Goal: Task Accomplishment & Management: Manage account settings

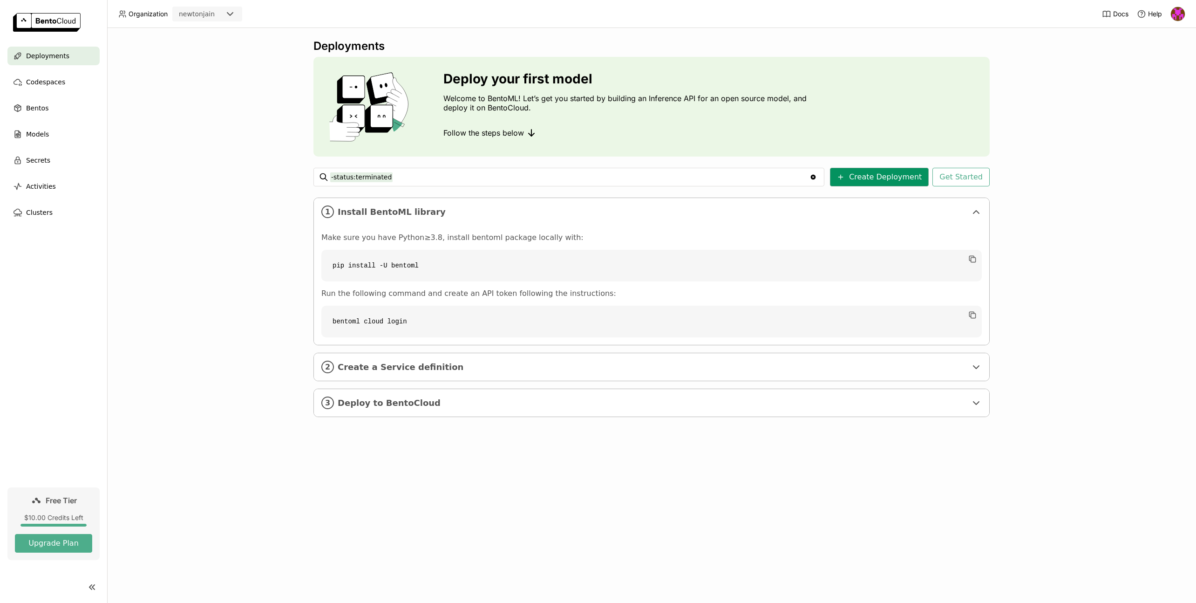
click at [885, 174] on button "Create Deployment" at bounding box center [879, 177] width 99 height 19
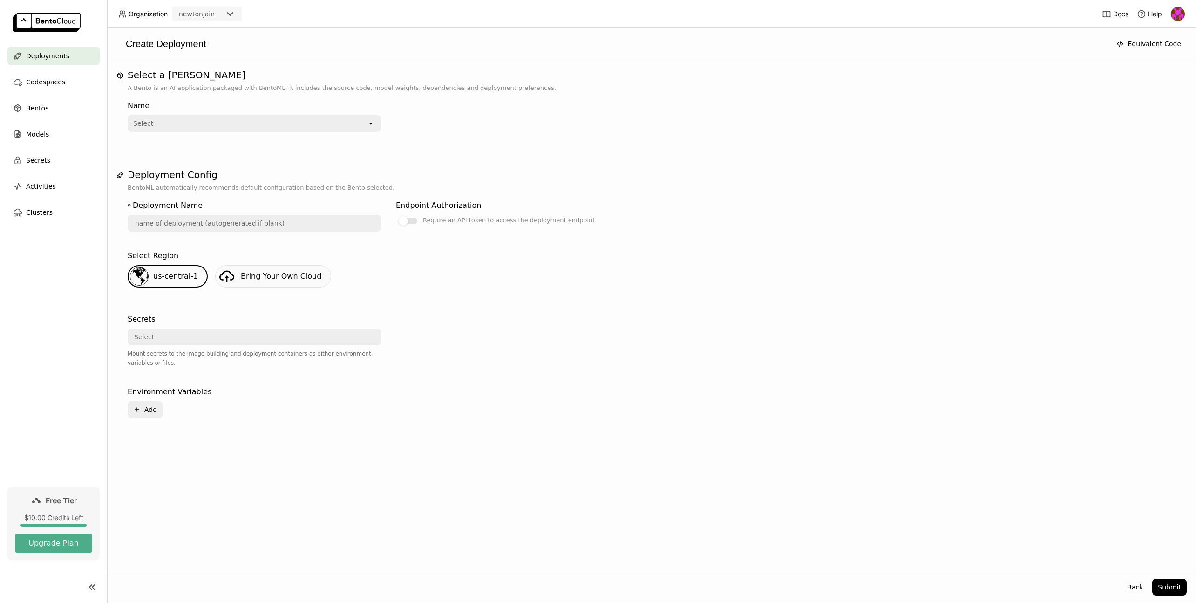
click at [251, 119] on div "Select" at bounding box center [248, 123] width 238 height 15
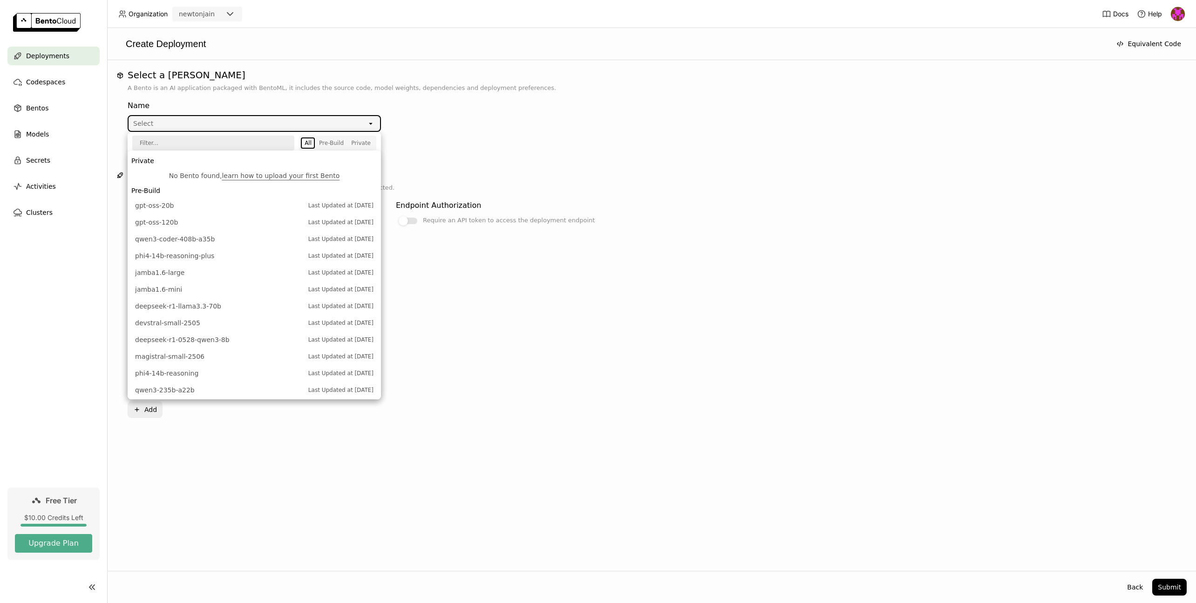
click at [617, 322] on div at bounding box center [522, 346] width 253 height 73
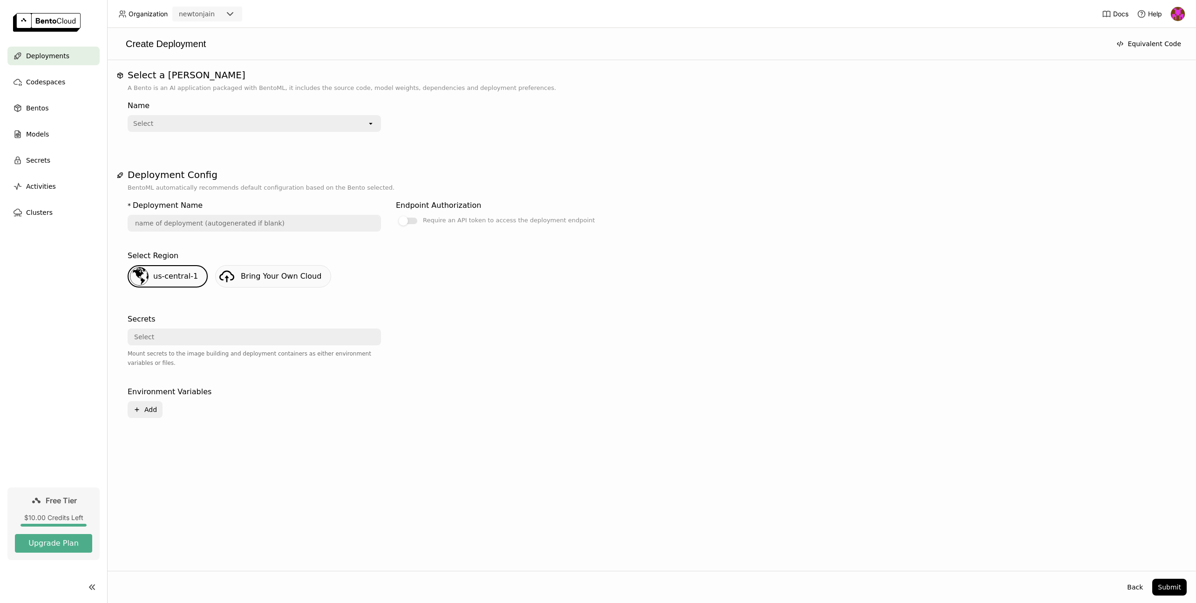
click at [33, 55] on span "Deployments" at bounding box center [47, 55] width 43 height 11
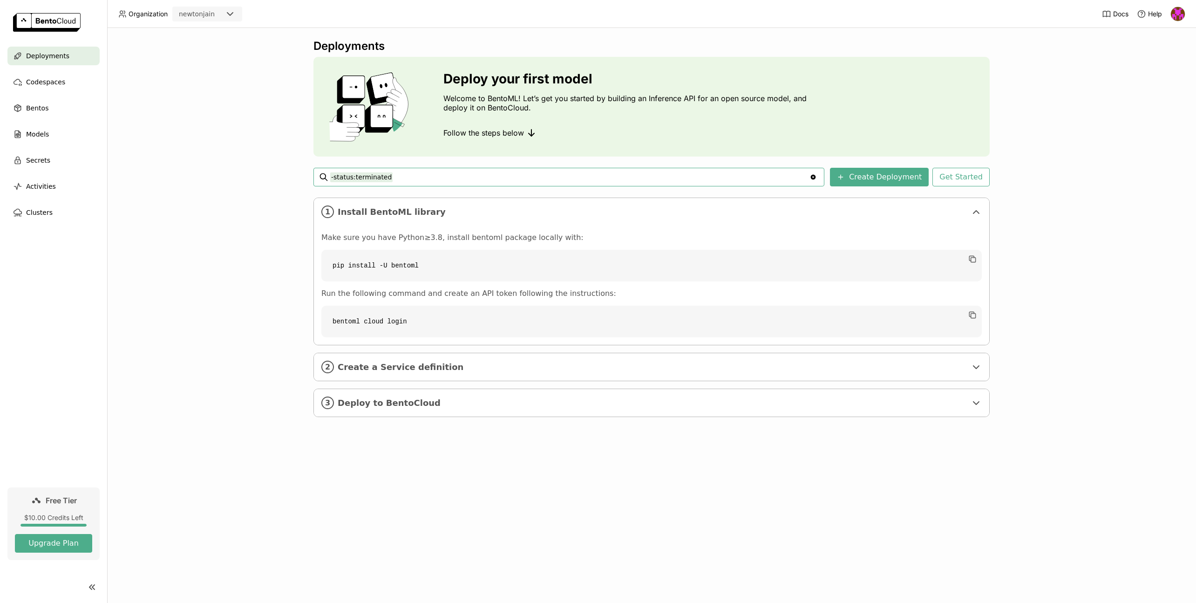
click at [56, 20] on img at bounding box center [47, 22] width 68 height 19
click at [904, 178] on button "Create Deployment" at bounding box center [879, 177] width 99 height 19
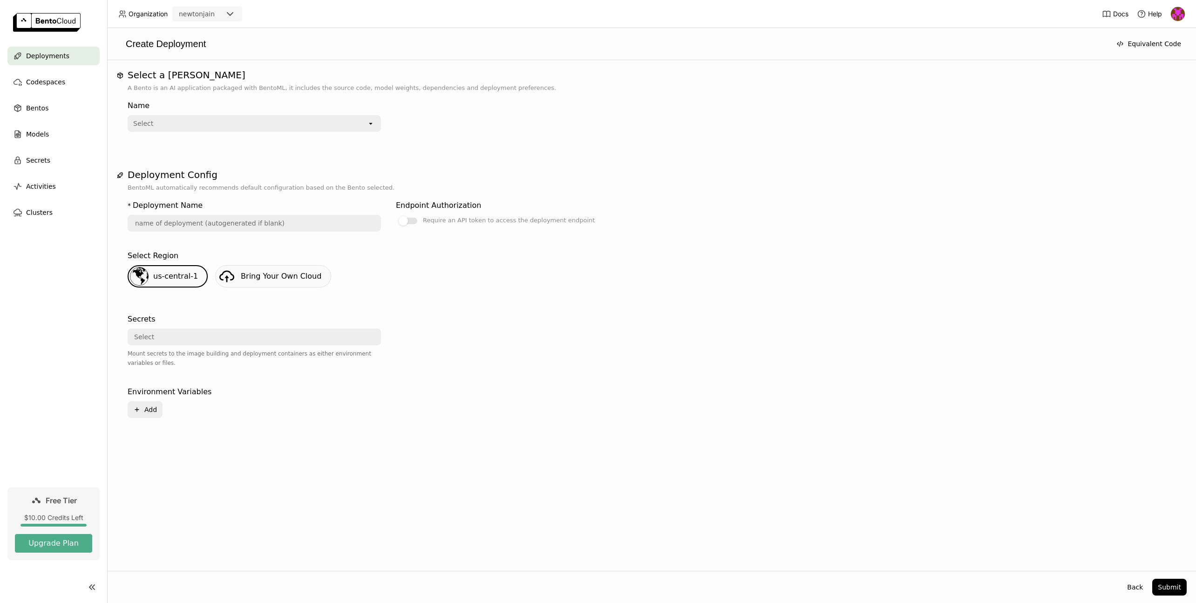
click at [339, 117] on div "Select" at bounding box center [248, 123] width 238 height 15
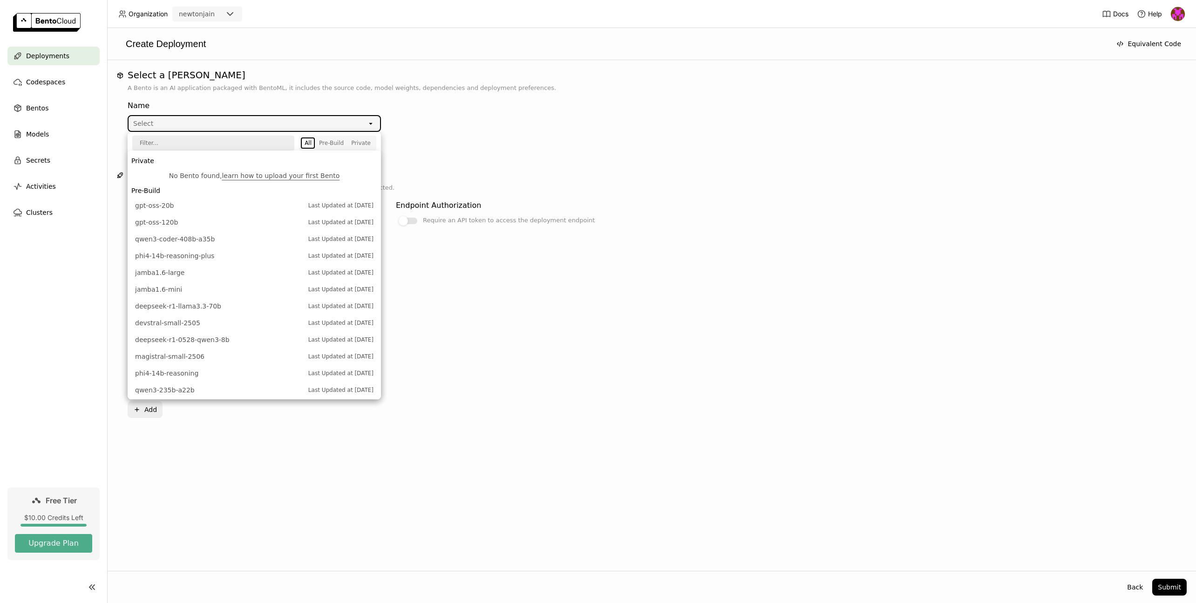
click at [568, 128] on div "Name Select open" at bounding box center [389, 113] width 522 height 35
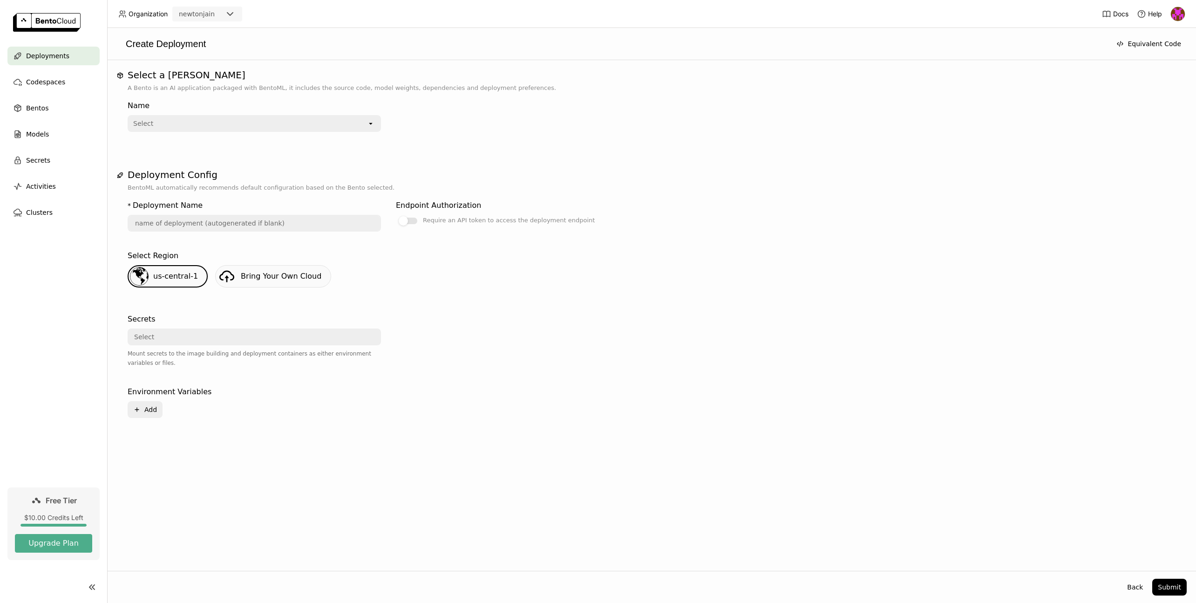
click at [191, 119] on div "Select" at bounding box center [248, 123] width 238 height 15
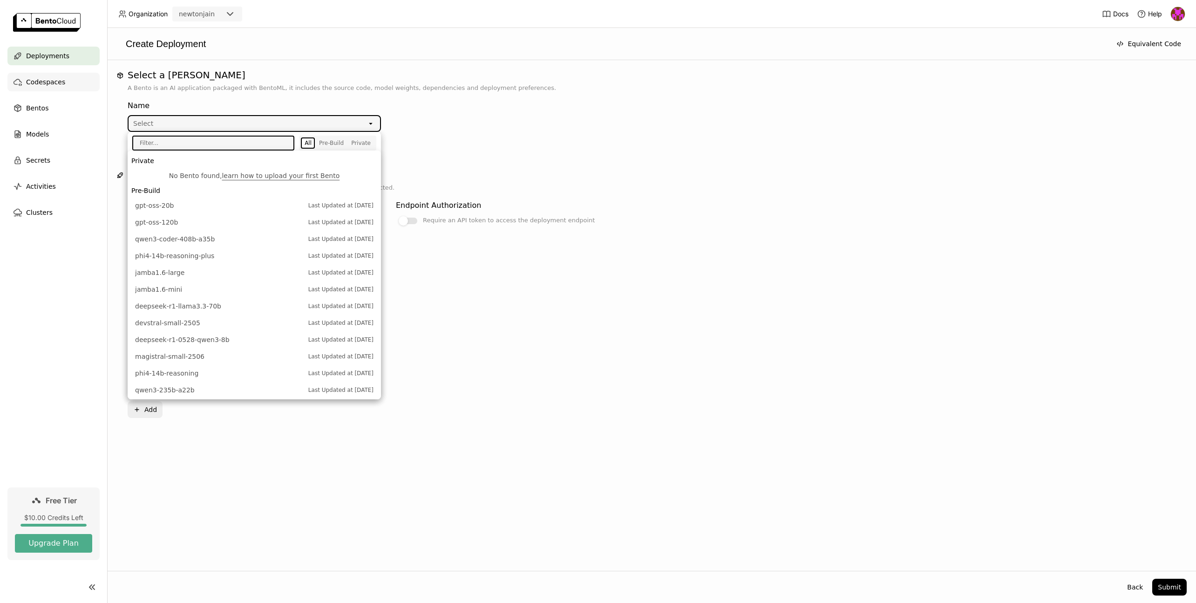
click at [37, 76] on span "Codespaces" at bounding box center [45, 81] width 39 height 11
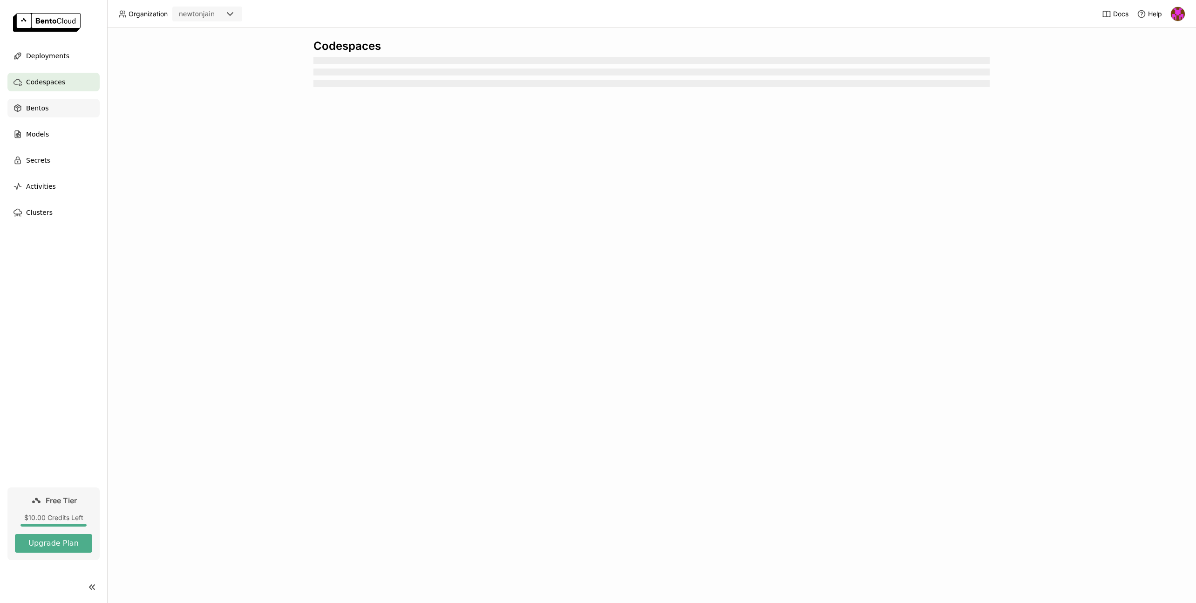
click at [49, 109] on div "Bentos" at bounding box center [53, 108] width 92 height 19
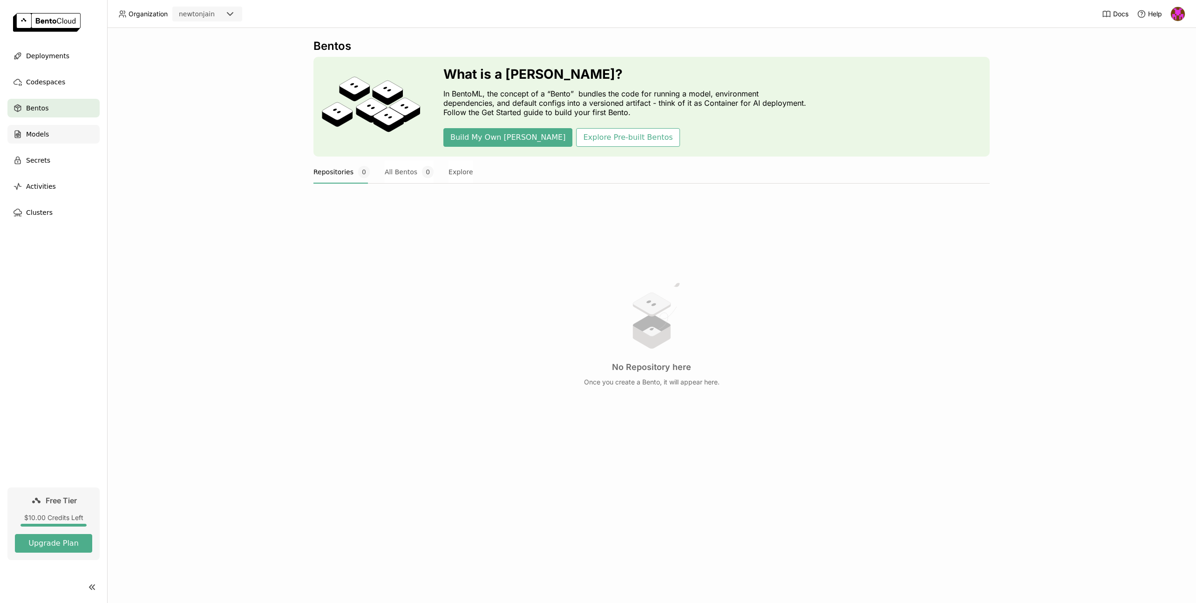
click at [58, 138] on div "Models" at bounding box center [53, 134] width 92 height 19
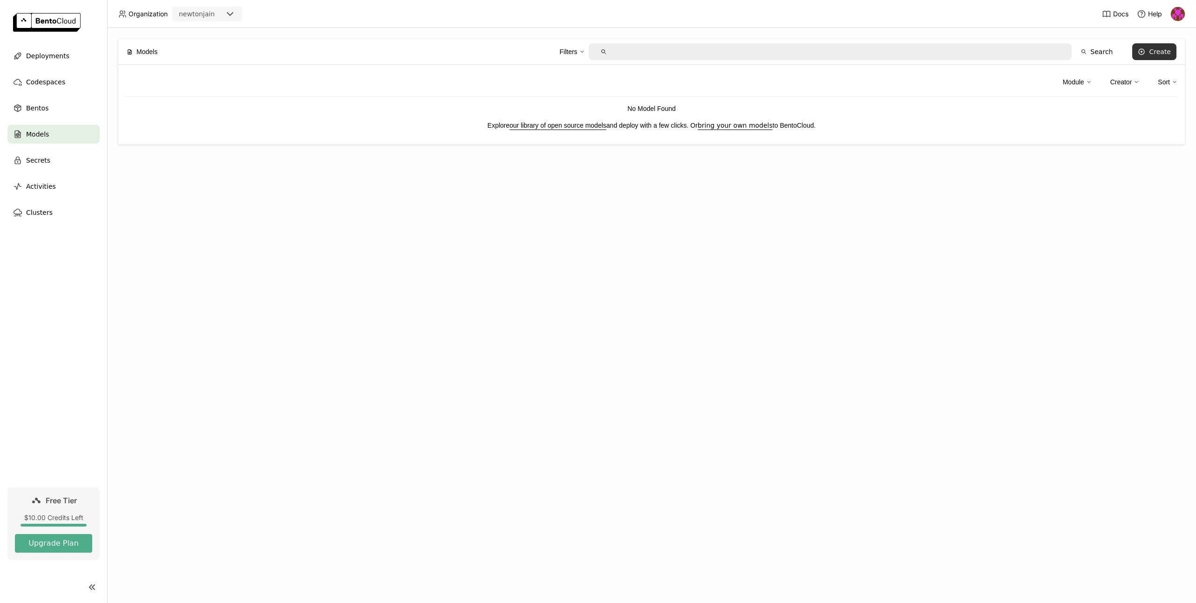
click at [1155, 54] on div "Create" at bounding box center [1160, 51] width 22 height 7
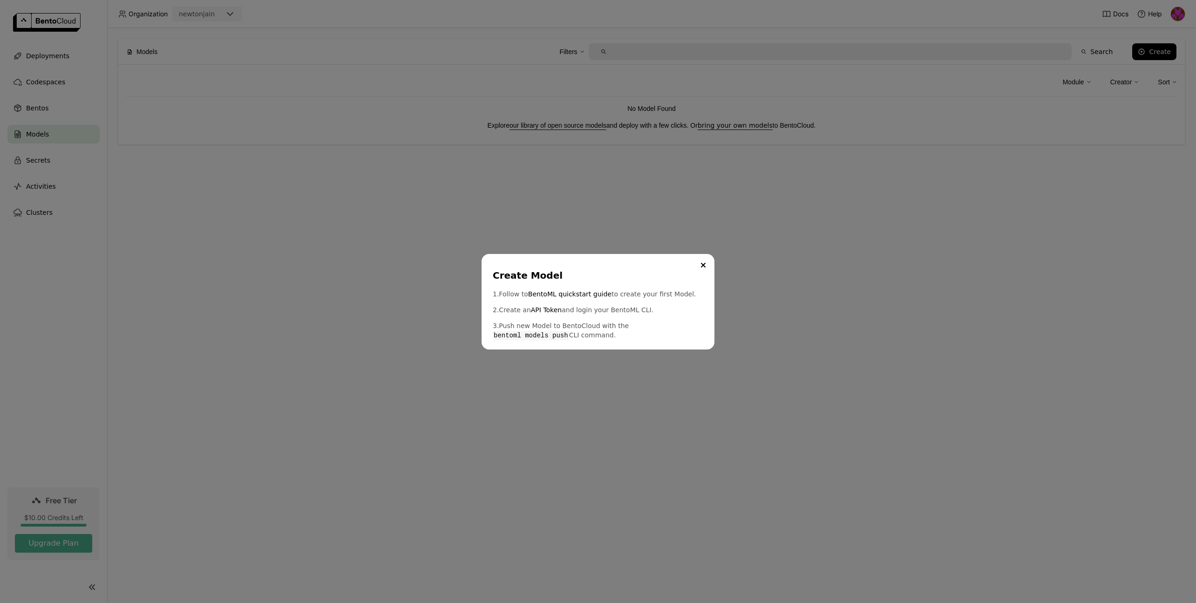
click at [890, 245] on div "Create Model 1. Follow to BentoML quickstart guide to create your first Model. …" at bounding box center [598, 301] width 1196 height 603
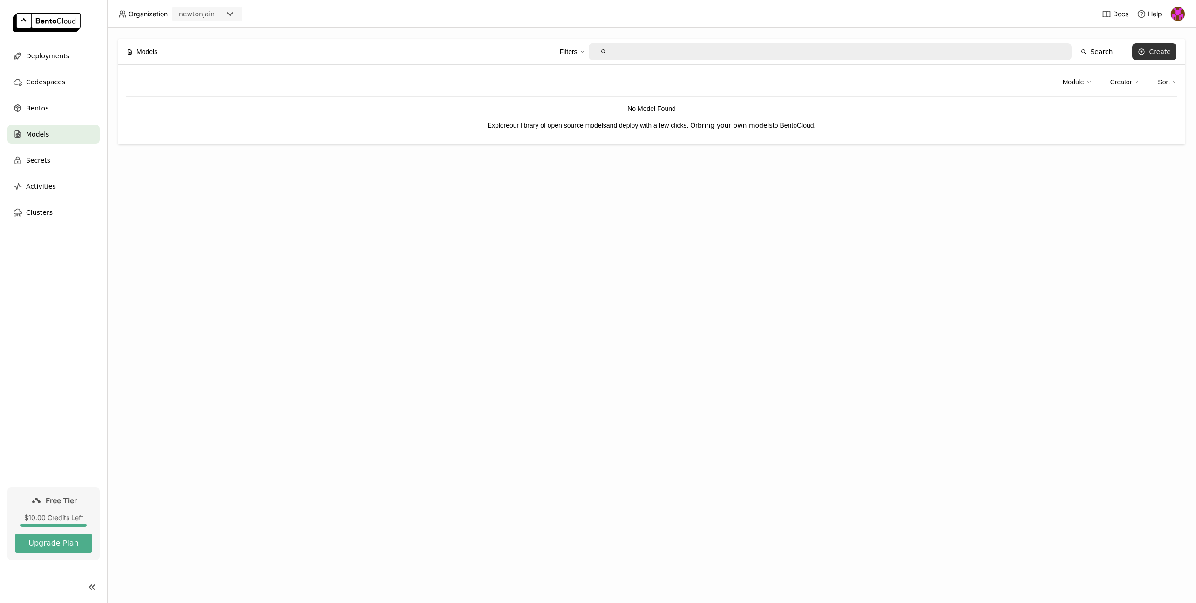
click at [1143, 49] on icon at bounding box center [1141, 51] width 7 height 7
click at [72, 116] on div "Create Model 1. Follow to BentoML quickstart guide to create your first Model. …" at bounding box center [598, 301] width 1196 height 603
click at [64, 110] on div "Create Model 1. Follow to BentoML quickstart guide to create your first Model. …" at bounding box center [598, 301] width 1196 height 603
click at [45, 106] on span "Bentos" at bounding box center [37, 107] width 22 height 11
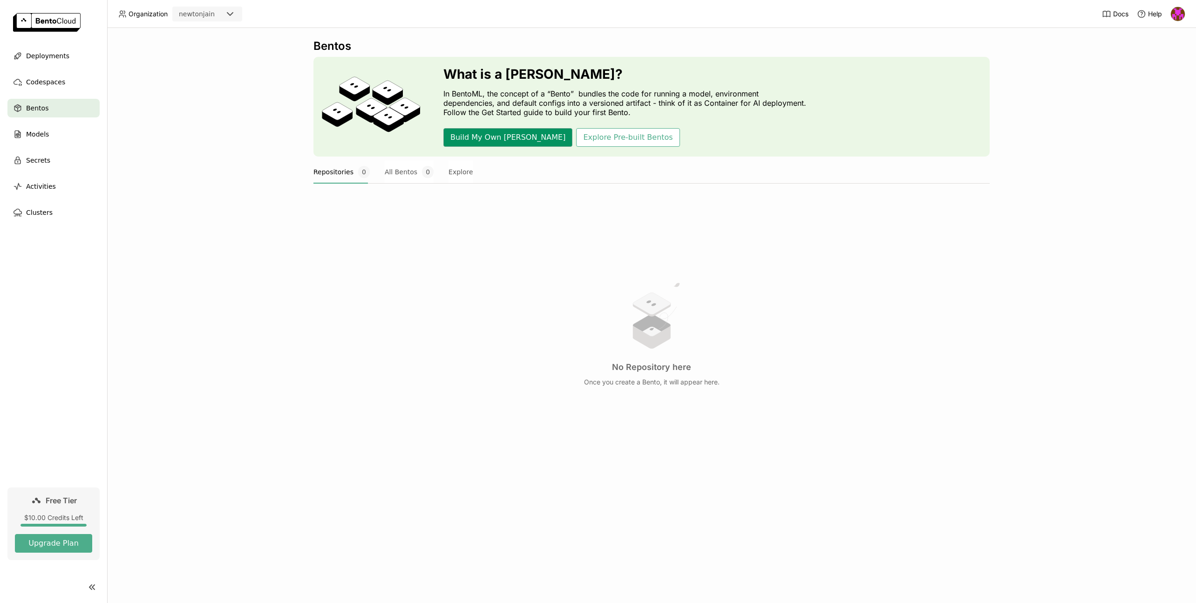
click at [494, 132] on button "Build My Own [PERSON_NAME]" at bounding box center [507, 137] width 129 height 19
click at [55, 53] on span "Deployments" at bounding box center [47, 55] width 43 height 11
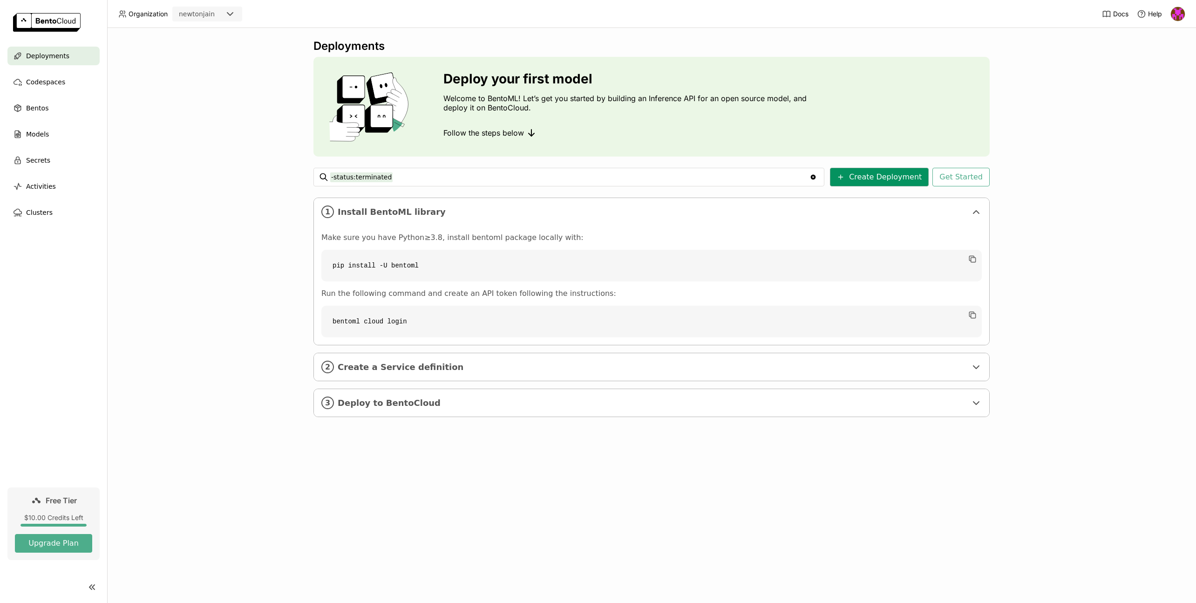
click at [903, 180] on button "Create Deployment" at bounding box center [879, 177] width 99 height 19
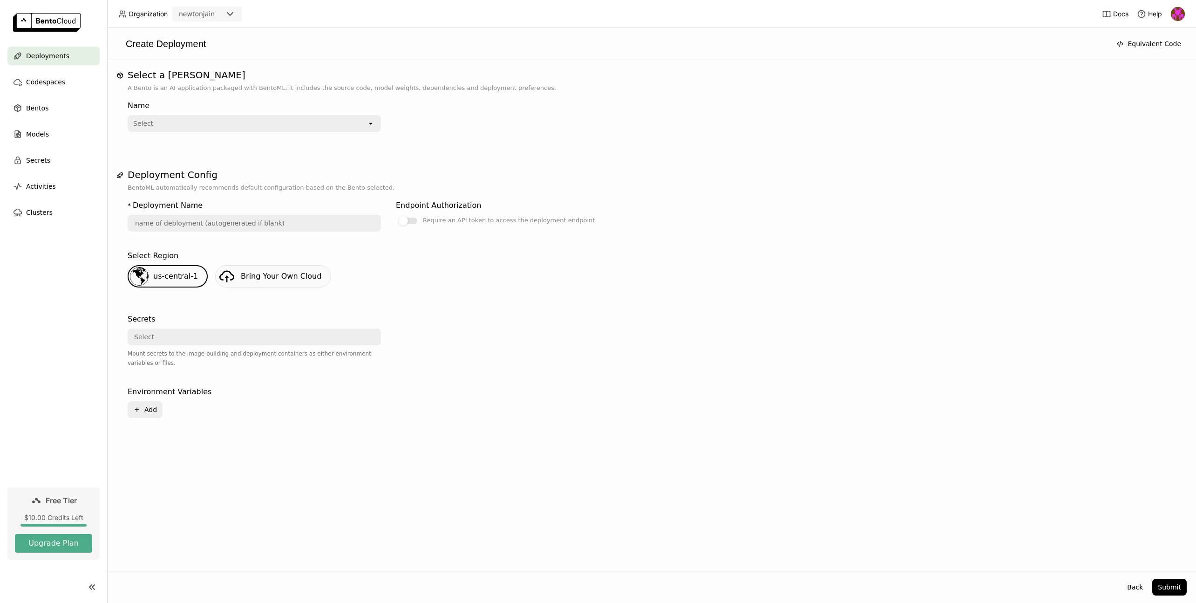
click at [259, 134] on div "Name Select open" at bounding box center [652, 120] width 1048 height 54
click at [261, 126] on div "Select" at bounding box center [248, 123] width 238 height 15
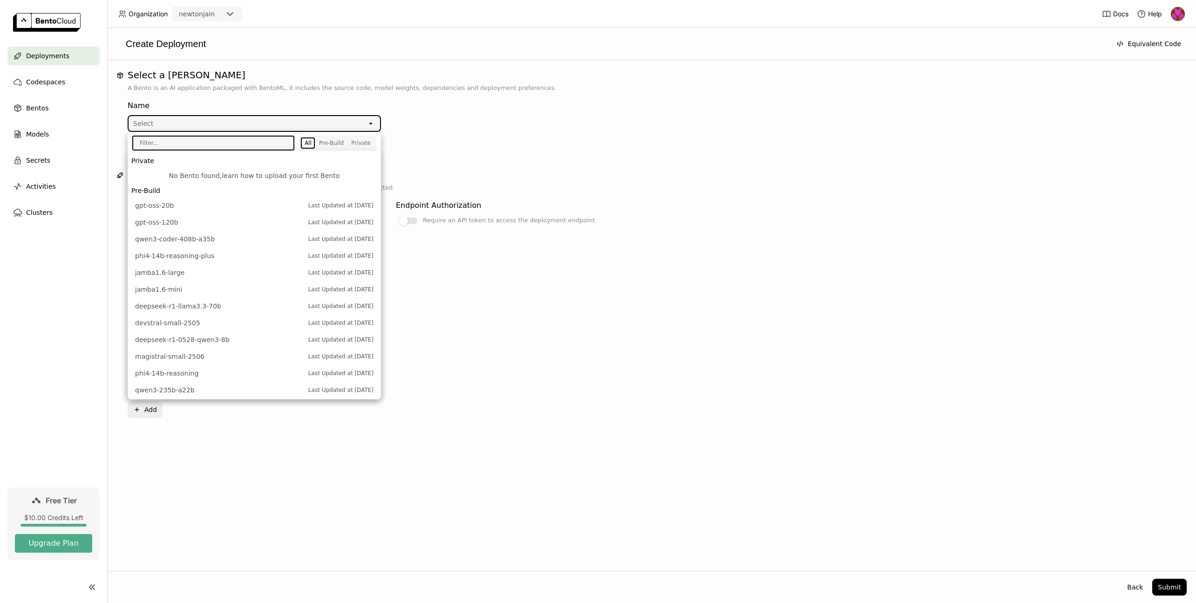
click at [268, 177] on link "learn how to upload your first Bento" at bounding box center [281, 175] width 118 height 7
click at [216, 120] on div "Select" at bounding box center [248, 123] width 238 height 15
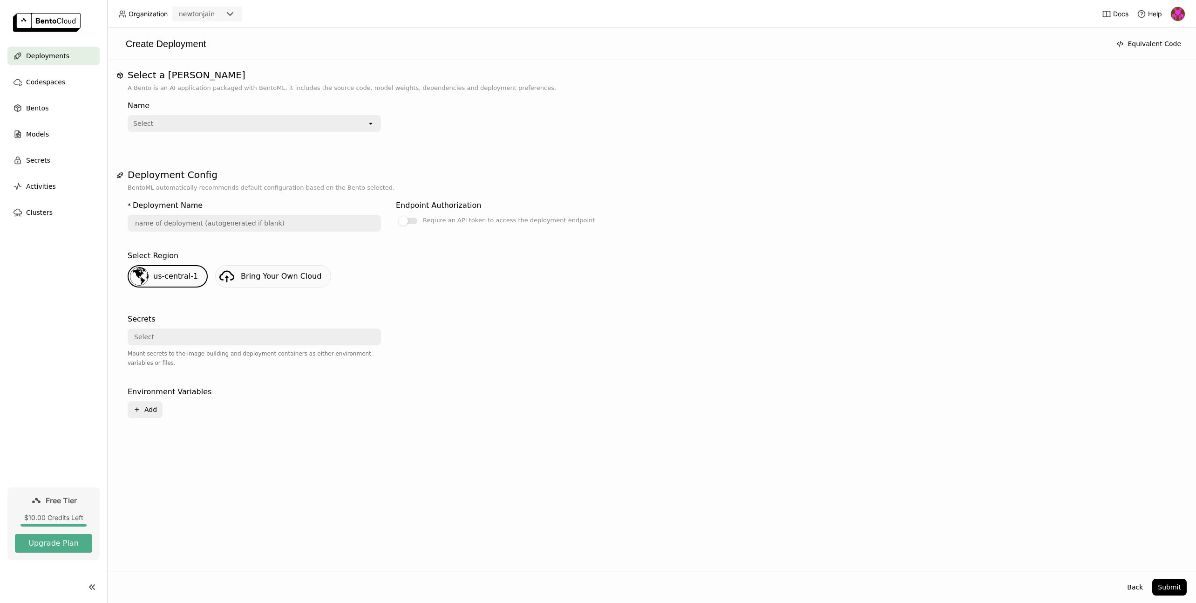
click at [216, 120] on div "Select" at bounding box center [248, 123] width 238 height 15
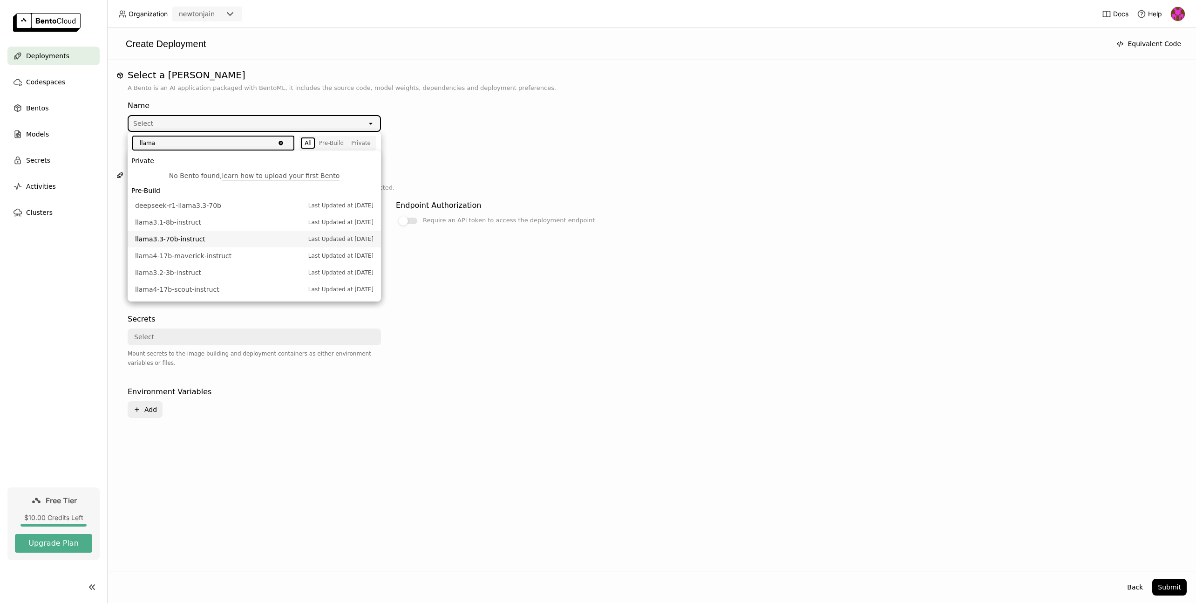
type input "llama"
click at [240, 240] on span "llama3.3-70b-instruct" at bounding box center [219, 238] width 169 height 9
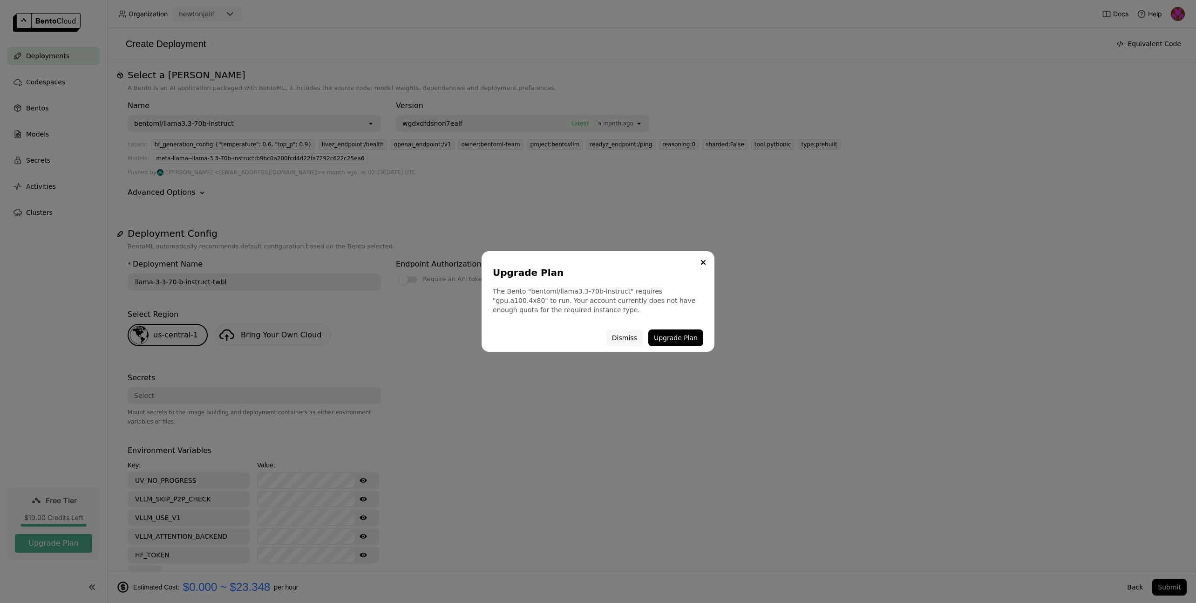
click at [630, 341] on button "Dismiss" at bounding box center [624, 337] width 36 height 17
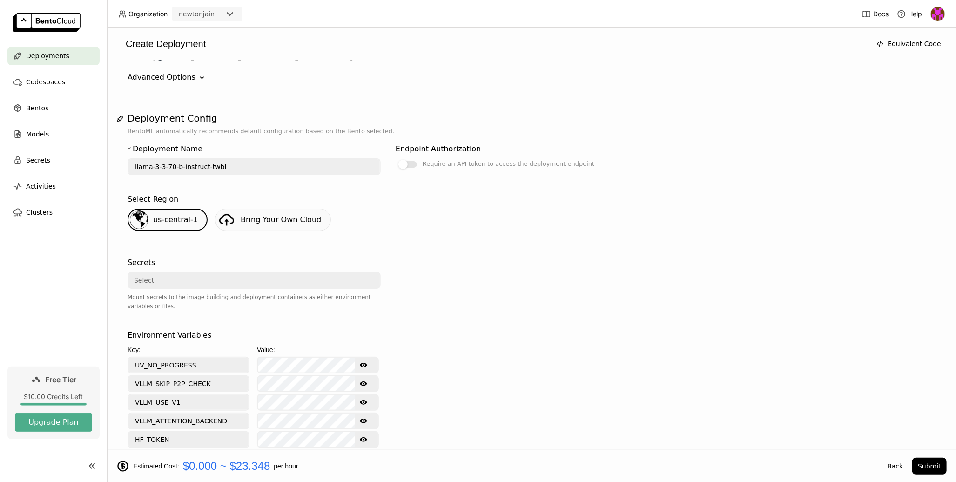
scroll to position [115, 0]
click at [268, 170] on input "llama-3-3-70-b-instruct-twbl" at bounding box center [254, 166] width 251 height 15
click at [483, 206] on div "Select Region us-central-1 Bring Your Own Cloud" at bounding box center [532, 215] width 808 height 45
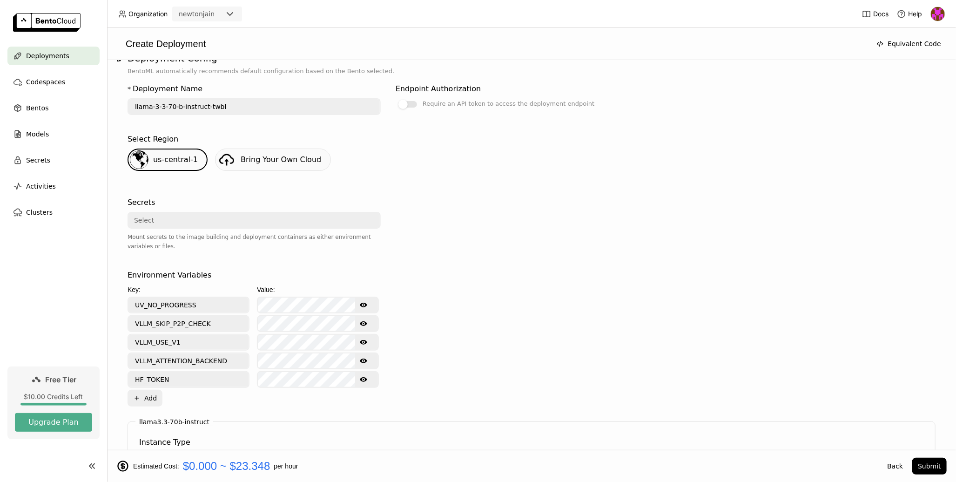
scroll to position [175, 0]
click at [286, 164] on link "Bring Your Own Cloud" at bounding box center [273, 160] width 116 height 22
click at [194, 220] on div "Select" at bounding box center [252, 220] width 246 height 15
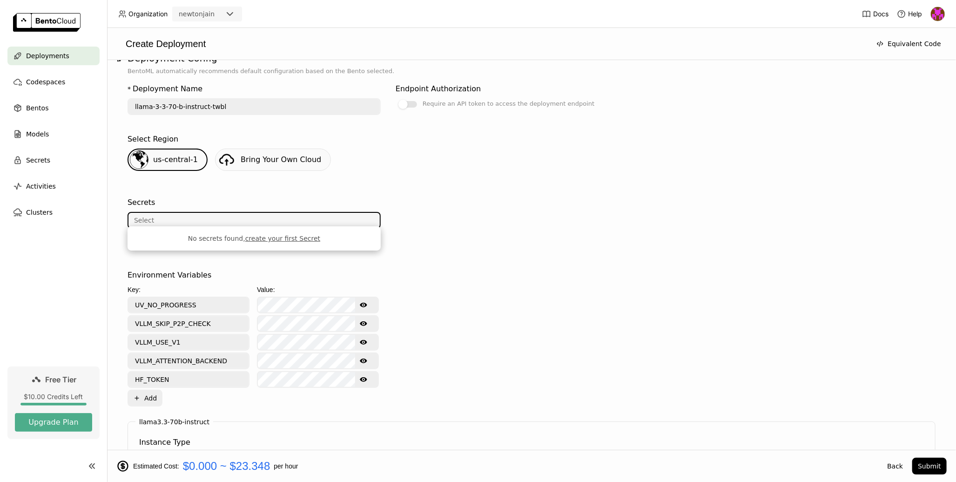
click at [188, 190] on div "* Deployment Name llama-3-3-70-b-instruct-twbl Endpoint Authorization Require a…" at bounding box center [532, 457] width 808 height 763
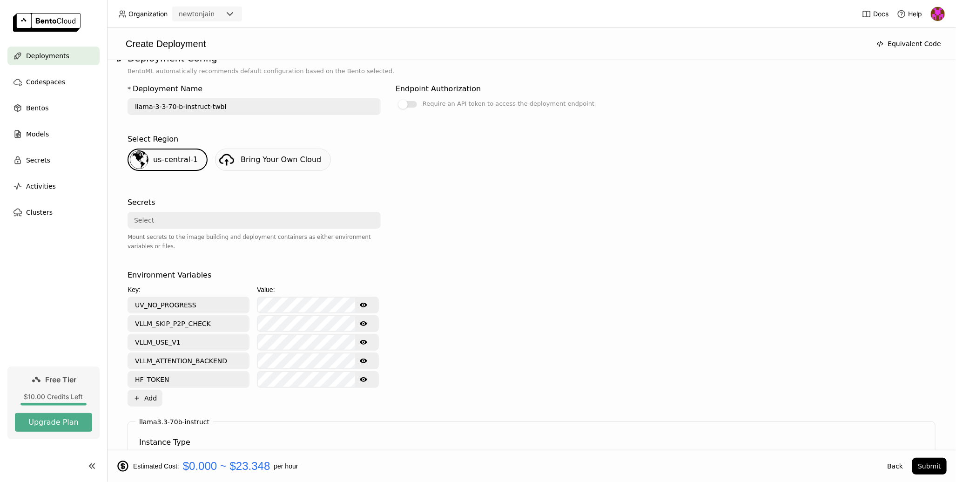
click at [186, 223] on div "Select" at bounding box center [252, 220] width 246 height 15
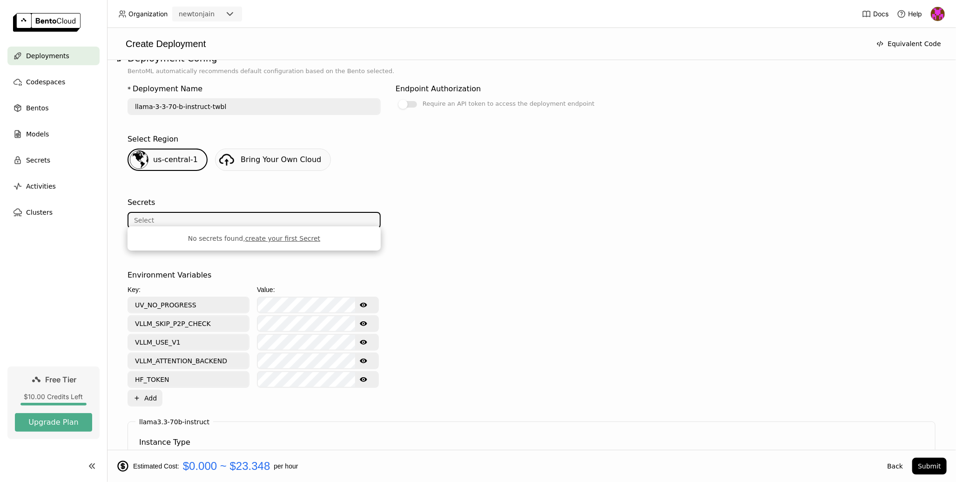
click at [145, 271] on div "Environment Variables" at bounding box center [170, 275] width 84 height 11
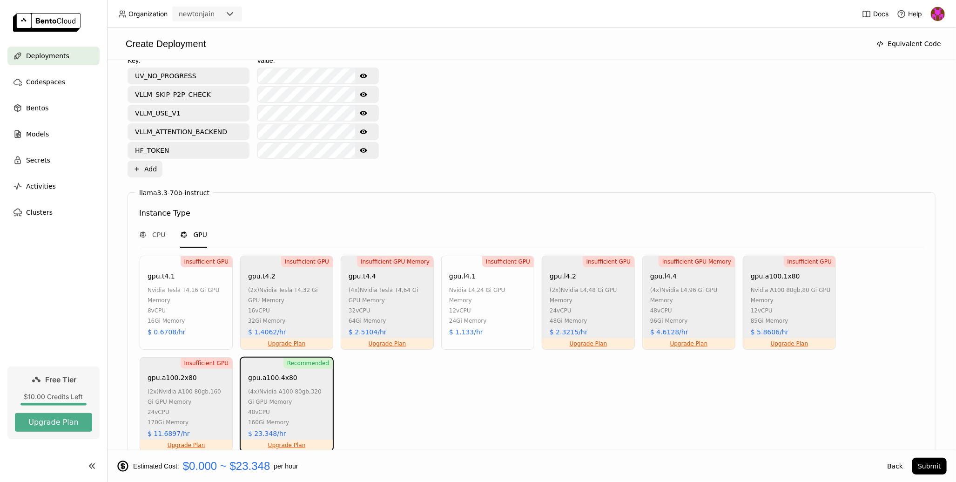
scroll to position [336, 0]
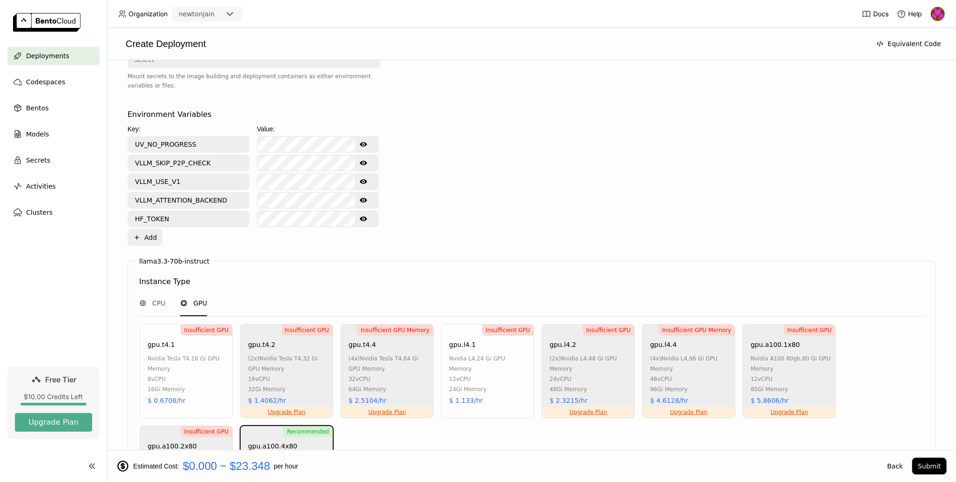
click at [363, 143] on icon "Show password text" at bounding box center [363, 144] width 7 height 7
click at [365, 161] on icon "Show password text" at bounding box center [363, 163] width 7 height 5
click at [364, 174] on button "Show password text" at bounding box center [363, 181] width 17 height 15
click at [362, 199] on icon "Show password text" at bounding box center [363, 200] width 7 height 7
click at [366, 217] on icon "Show password text" at bounding box center [363, 219] width 7 height 5
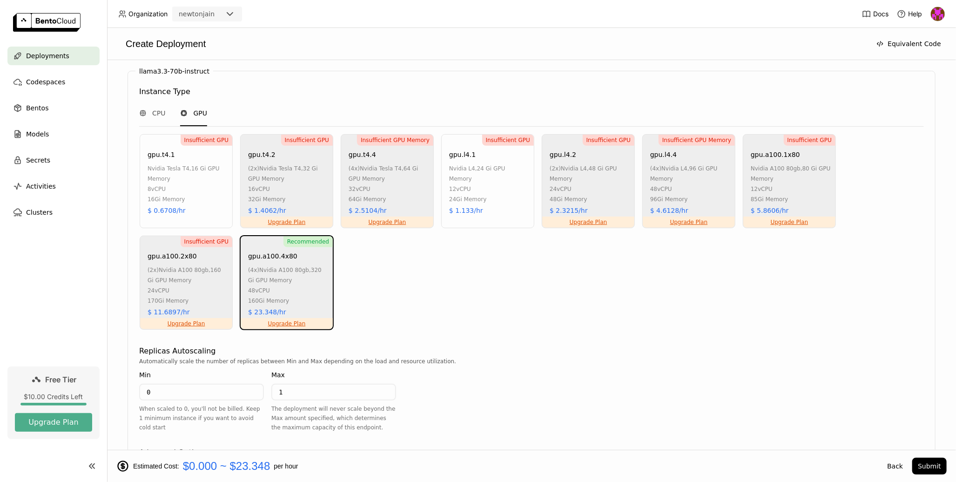
scroll to position [522, 0]
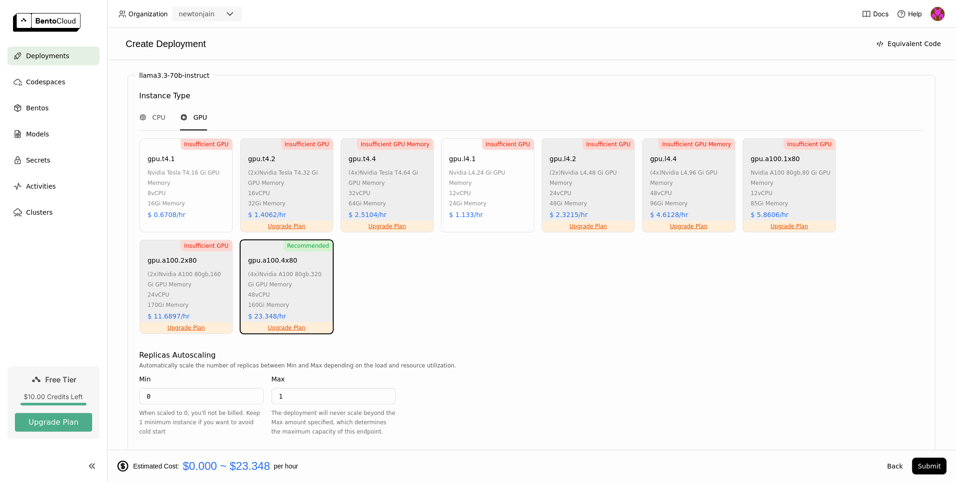
click at [230, 196] on div "Insufficient GPU gpu.t4.1 nvidia tesla t4 , 16 Gi GPU Memory 8 vCPU 16Gi Memory…" at bounding box center [186, 185] width 93 height 94
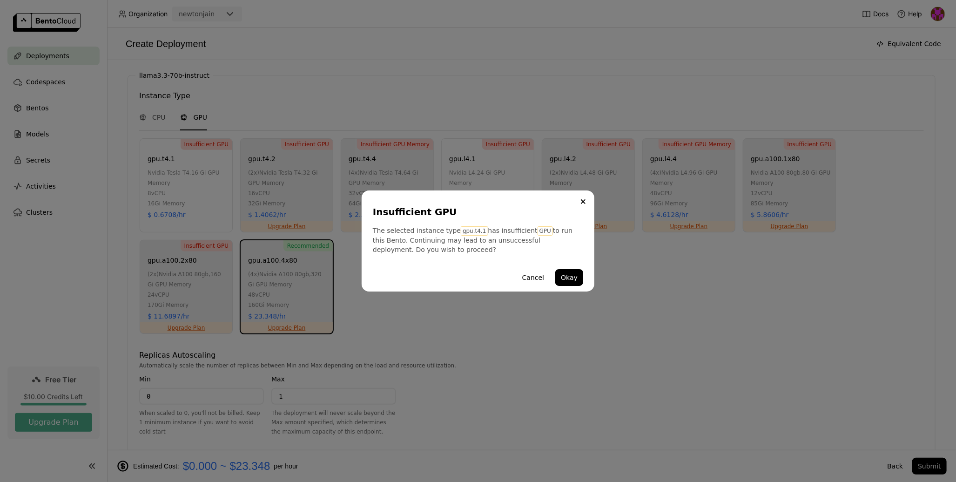
click at [566, 345] on div "Insufficient GPU The selected instance type gpu.t4.1 has insufficient GPU to ru…" at bounding box center [478, 241] width 956 height 482
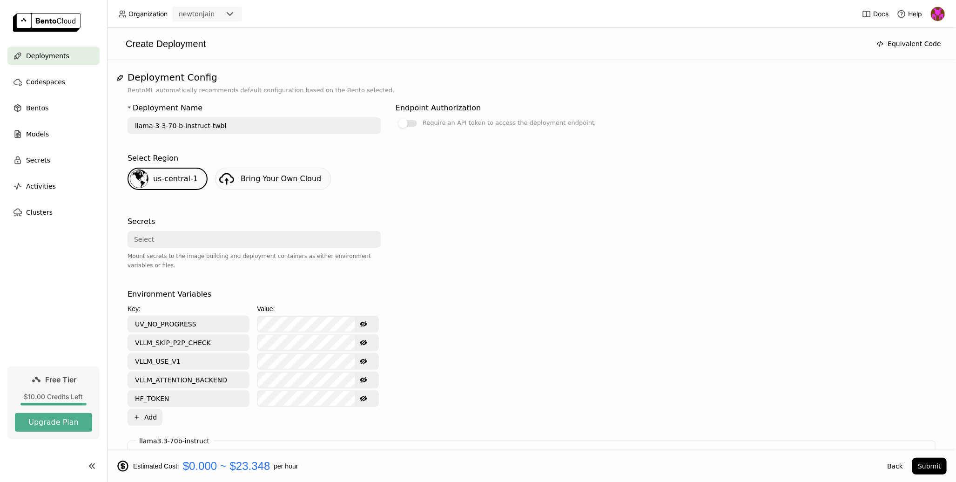
scroll to position [0, 0]
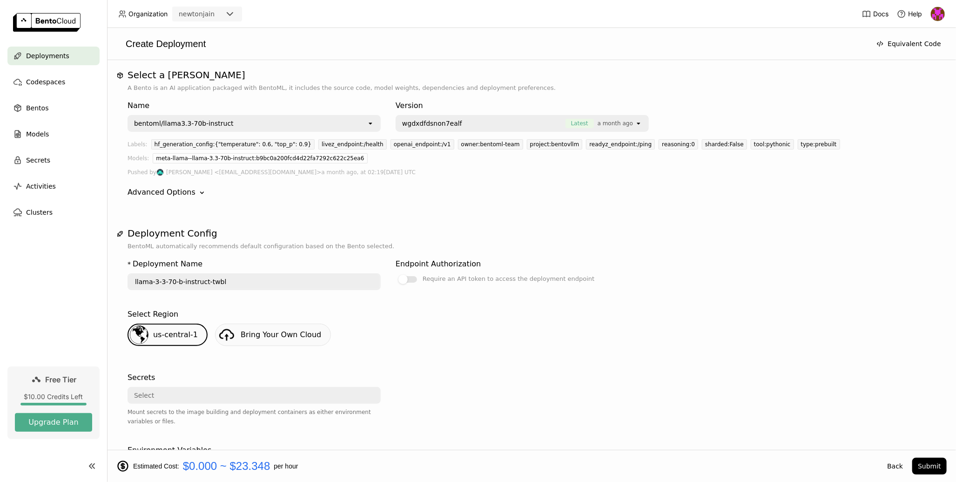
click at [226, 123] on div "bentoml/llama3.3-70b-instruct" at bounding box center [248, 123] width 238 height 15
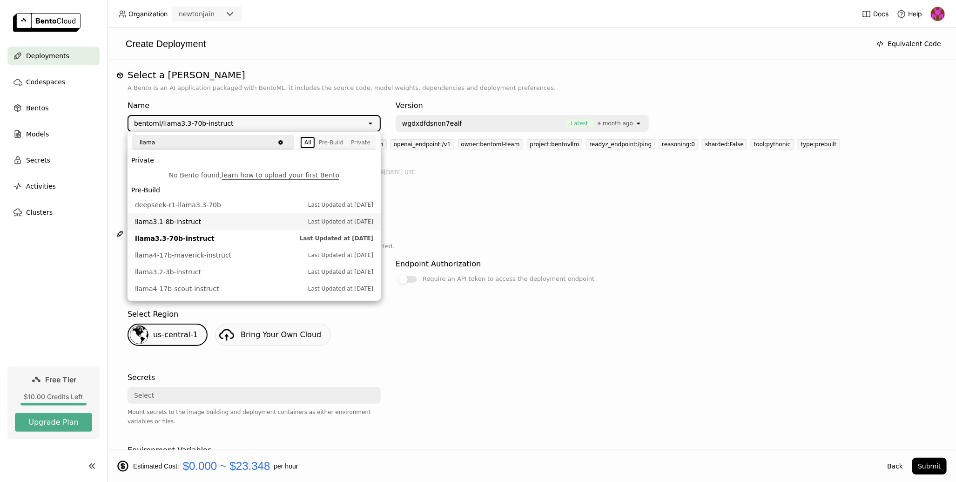
click at [203, 218] on span "llama3.1-8b-instruct" at bounding box center [219, 221] width 169 height 9
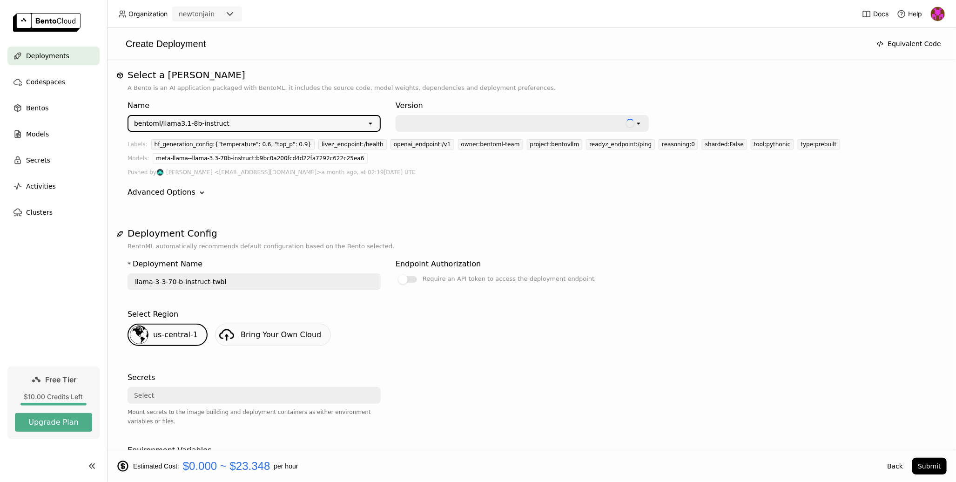
type input "llama-3-1-8-b-instruct-vhpc"
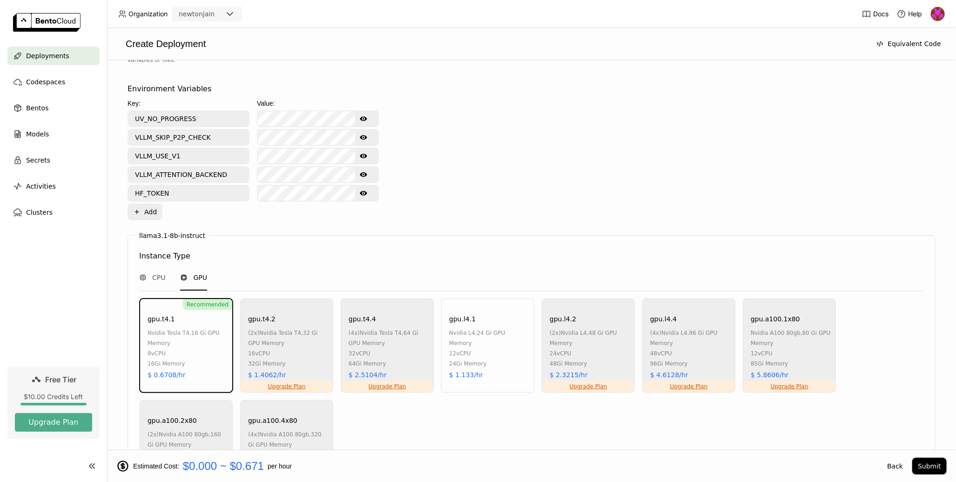
scroll to position [526, 0]
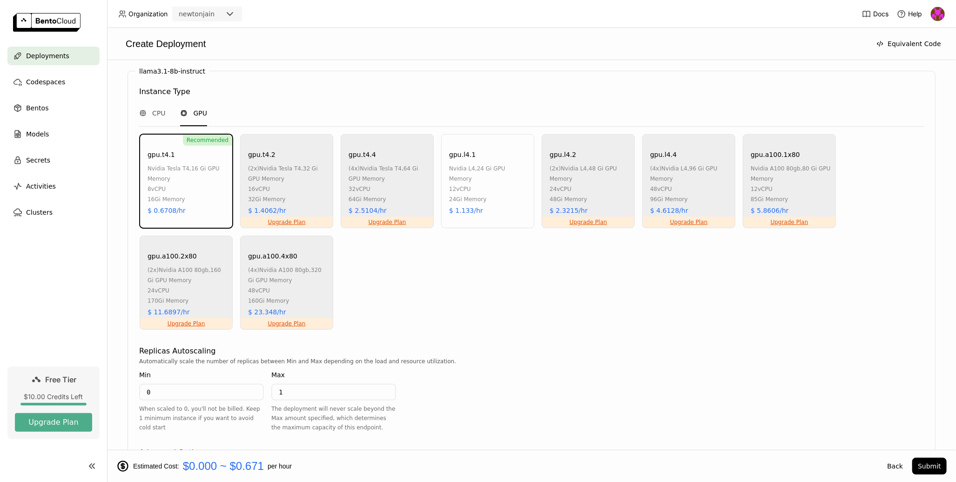
click at [174, 194] on div "16Gi Memory" at bounding box center [188, 199] width 80 height 10
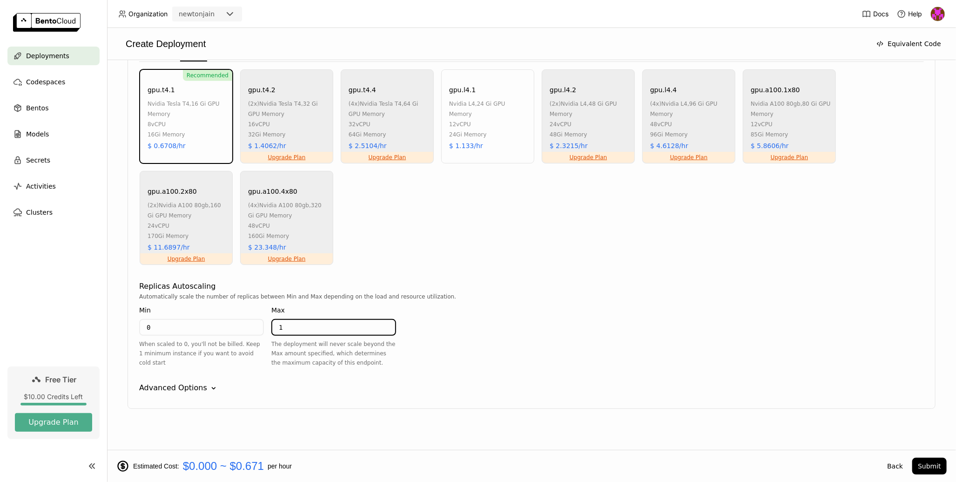
click at [328, 322] on input "1" at bounding box center [333, 327] width 123 height 15
drag, startPoint x: 324, startPoint y: 323, endPoint x: 201, endPoint y: 312, distance: 123.4
click at [201, 312] on div "Min 0 When scaled to 0, you'll not be billed. Keep 1 minimum instance if you wa…" at bounding box center [267, 338] width 257 height 74
type input "3"
click at [326, 405] on div "* Deployment Name llama-3-1-8-b-instruct-vhpc Endpoint Authorization Require an…" at bounding box center [532, 42] width 808 height 763
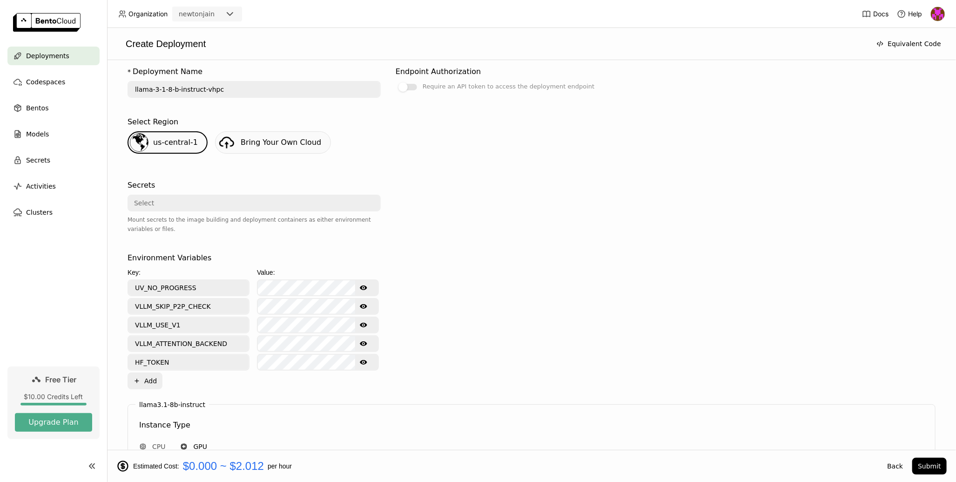
scroll to position [0, 0]
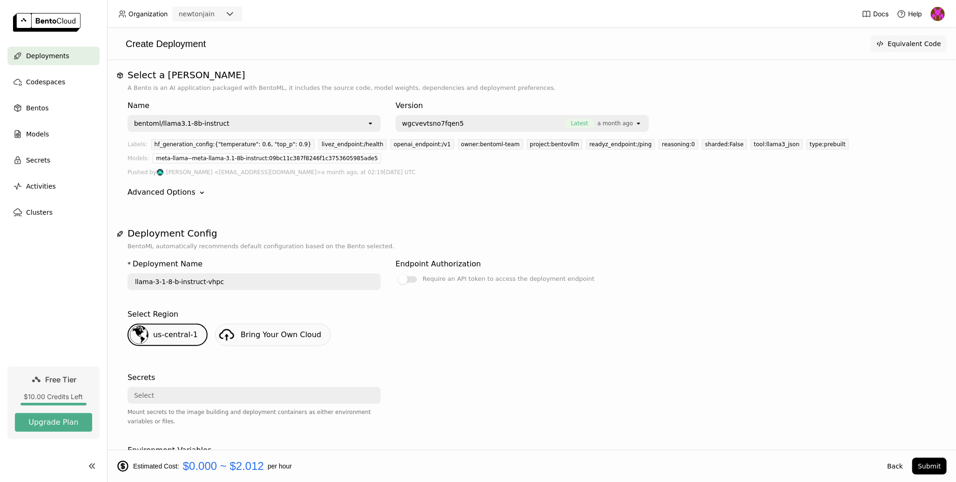
click at [916, 50] on button "Equivalent Code" at bounding box center [909, 43] width 76 height 17
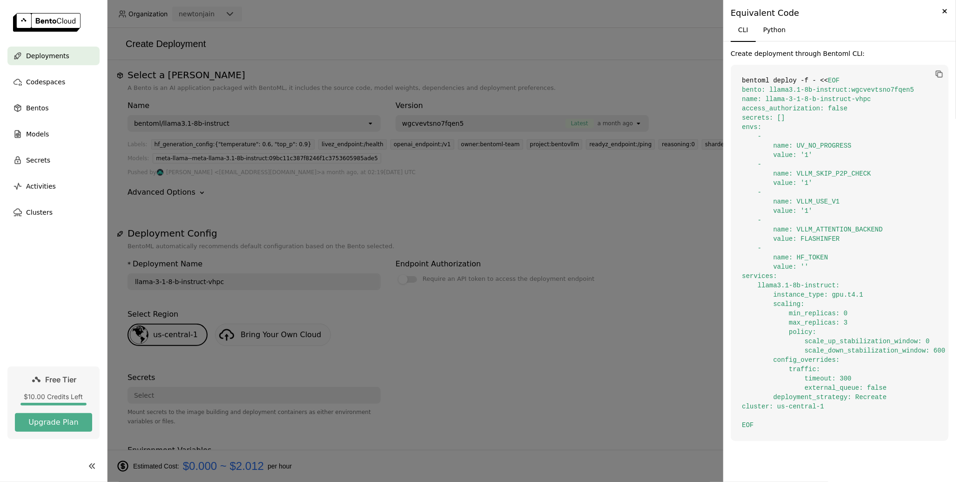
click at [578, 291] on div at bounding box center [478, 241] width 956 height 482
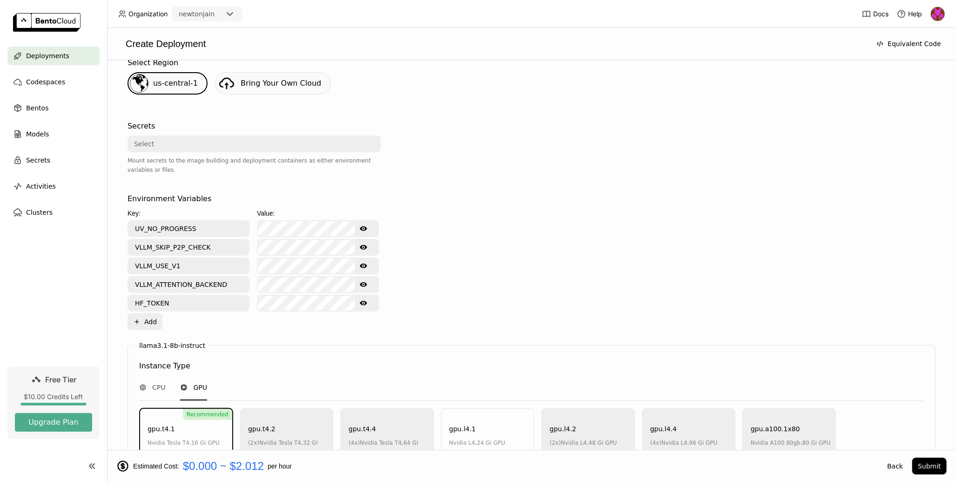
scroll to position [374, 0]
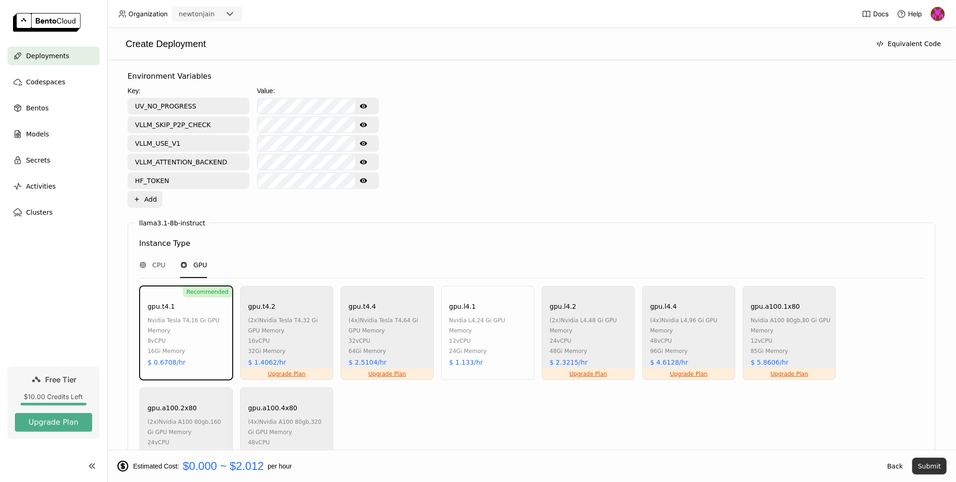
click at [933, 467] on button "Submit" at bounding box center [930, 466] width 34 height 17
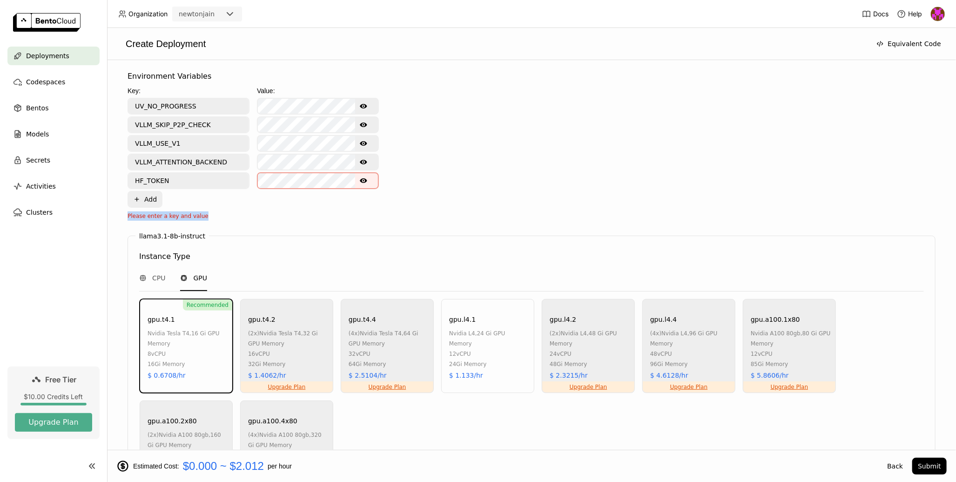
drag, startPoint x: 202, startPoint y: 211, endPoint x: 155, endPoint y: 207, distance: 47.7
click at [155, 207] on div "Key: Value: UV_NO_PROGRESS Show password text VLLM_SKIP_P2P_CHECK Show password…" at bounding box center [256, 153] width 257 height 135
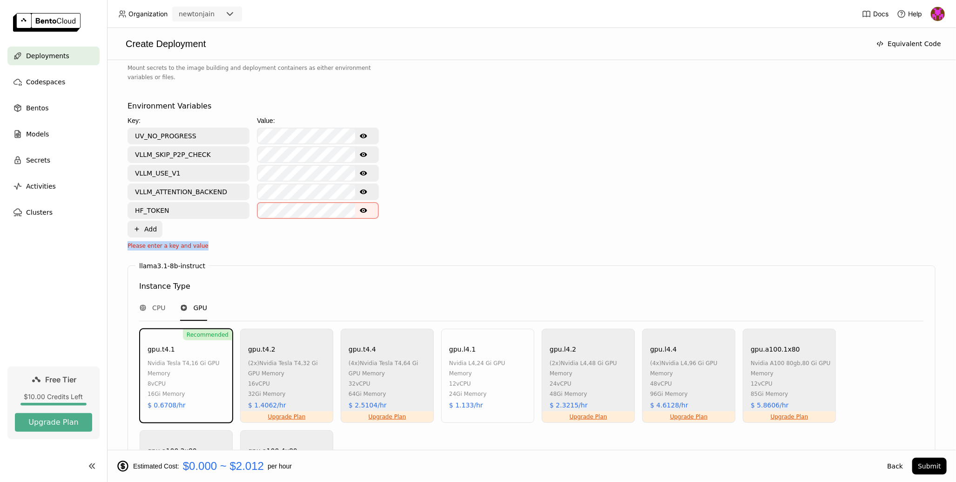
scroll to position [328, 0]
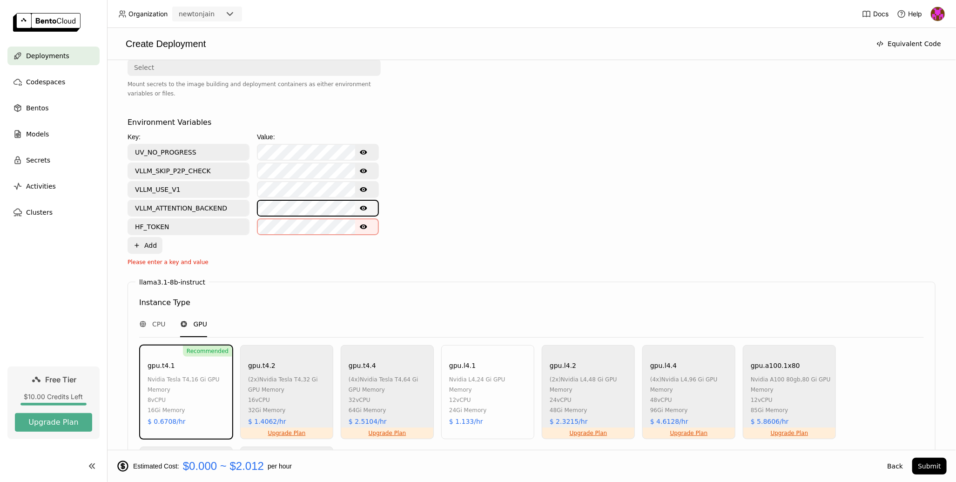
click at [459, 233] on div "Environment Variables Key: Value: UV_NO_PROGRESS Show password text VLLM_SKIP_P…" at bounding box center [532, 192] width 808 height 150
click at [204, 258] on div "Please enter a key and value" at bounding box center [256, 261] width 257 height 9
click at [146, 242] on button "Plus Add" at bounding box center [145, 245] width 35 height 17
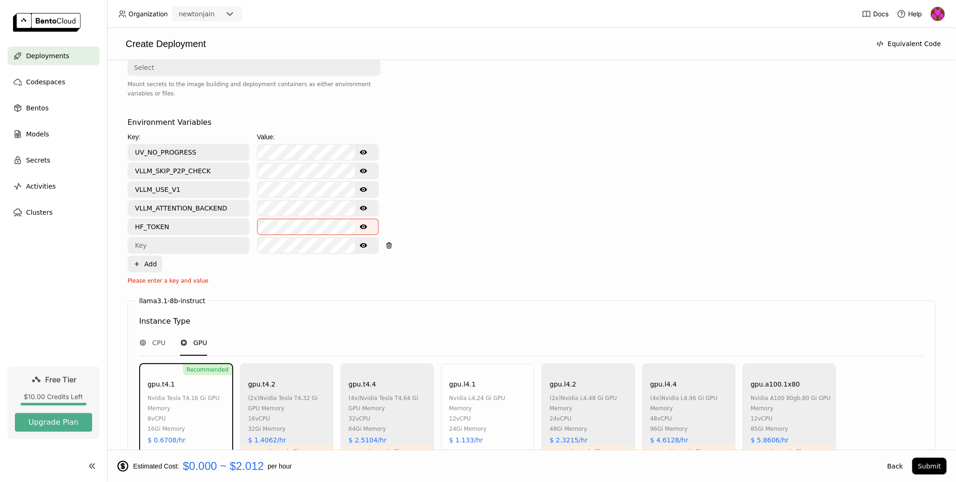
click at [194, 244] on input "text" at bounding box center [189, 245] width 120 height 15
click at [387, 244] on icon "button" at bounding box center [389, 246] width 4 height 4
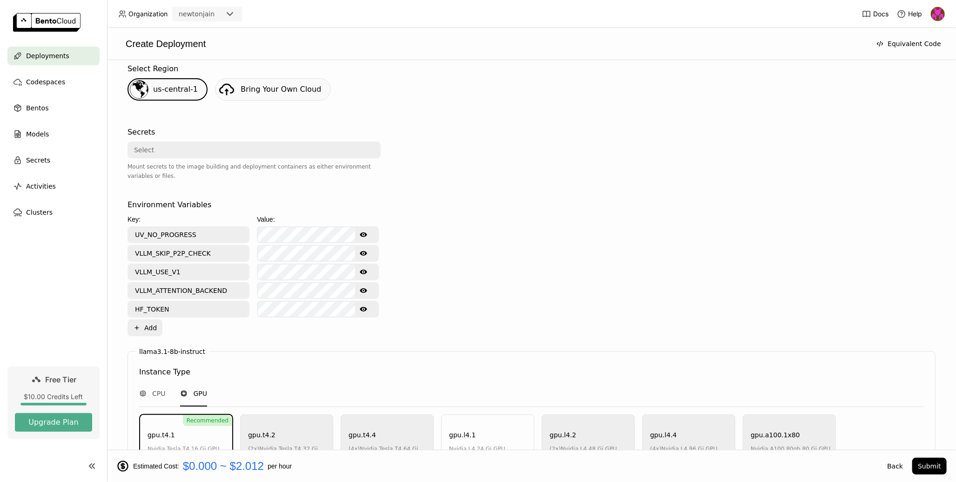
scroll to position [0, 0]
click at [495, 309] on div "Environment Variables Key: Value: UV_NO_PROGRESS Show password text VLLM_SKIP_P…" at bounding box center [532, 267] width 808 height 137
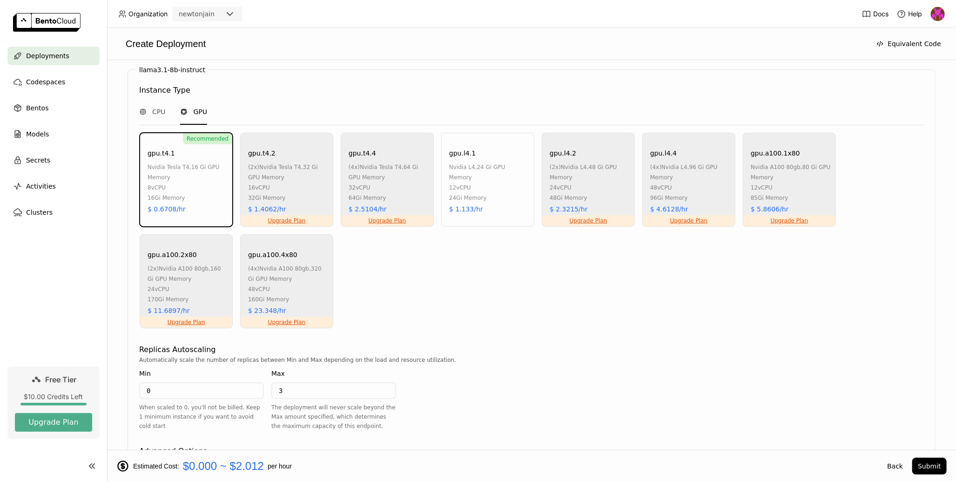
scroll to position [590, 0]
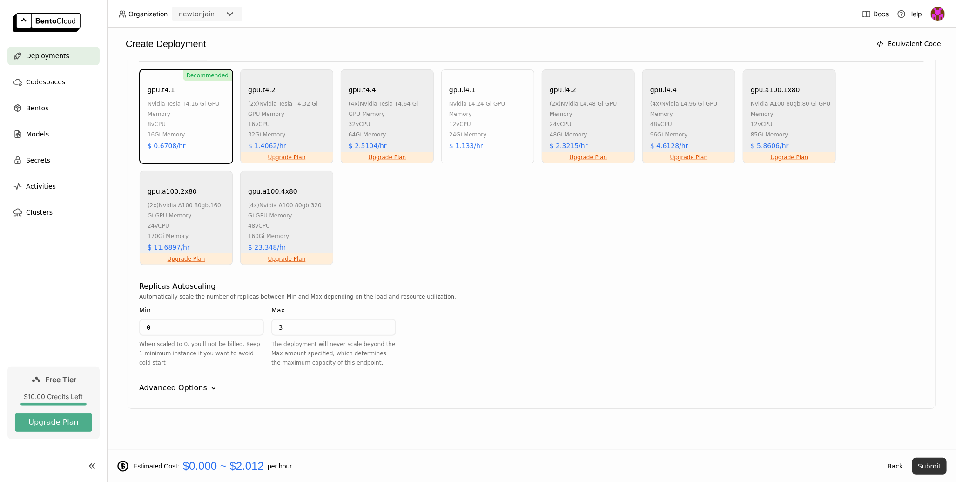
click at [923, 465] on button "Submit" at bounding box center [930, 466] width 34 height 17
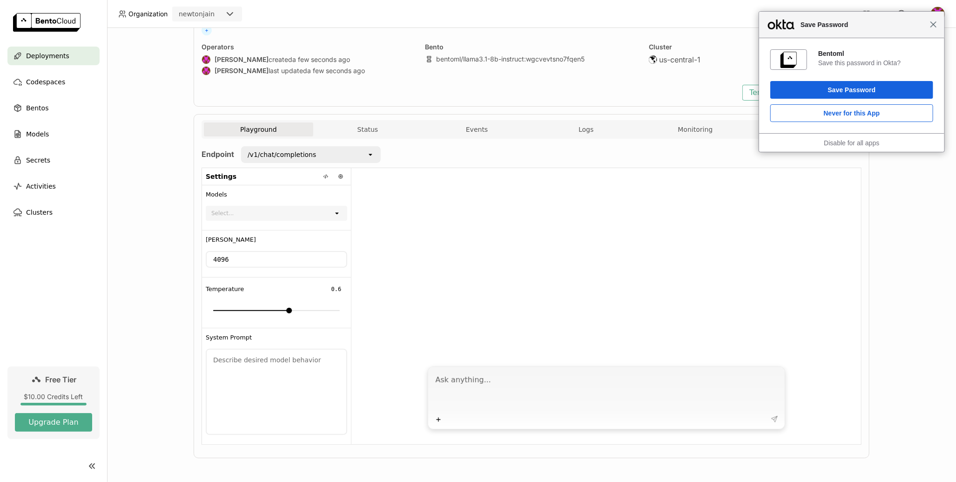
click at [934, 27] on span "Close" at bounding box center [933, 24] width 7 height 7
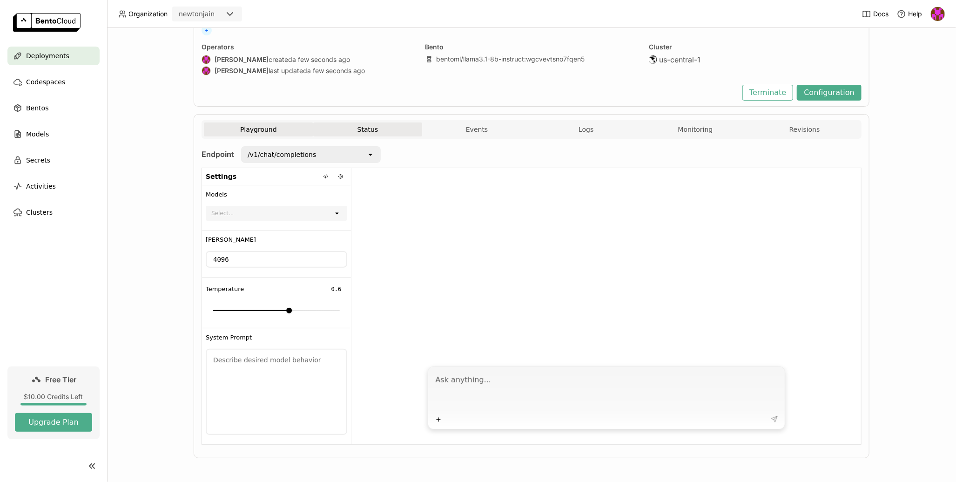
click at [382, 136] on button "Status" at bounding box center [367, 129] width 109 height 14
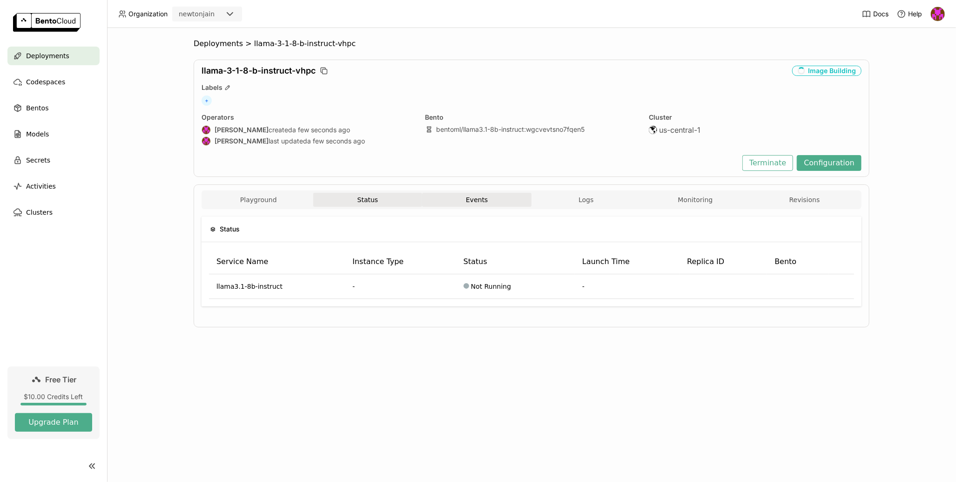
click at [496, 198] on button "Events" at bounding box center [476, 200] width 109 height 14
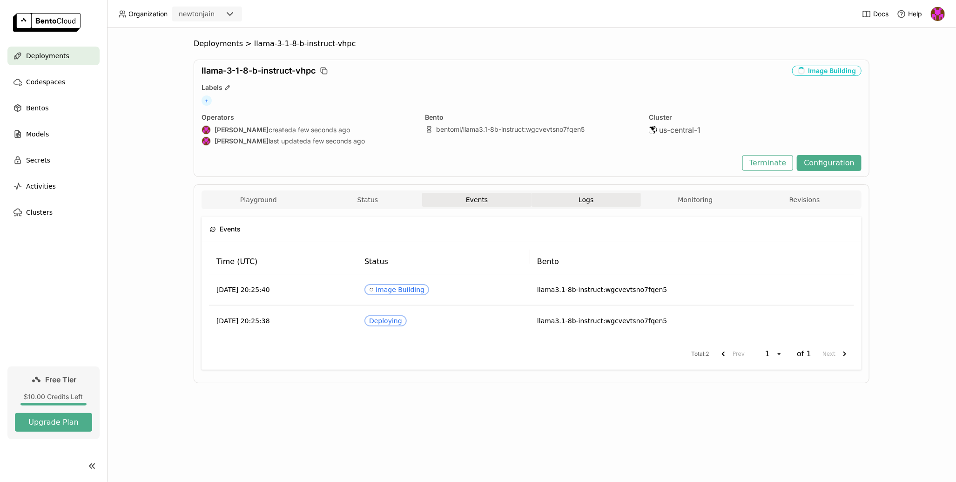
click at [602, 203] on button "Logs" at bounding box center [586, 200] width 109 height 14
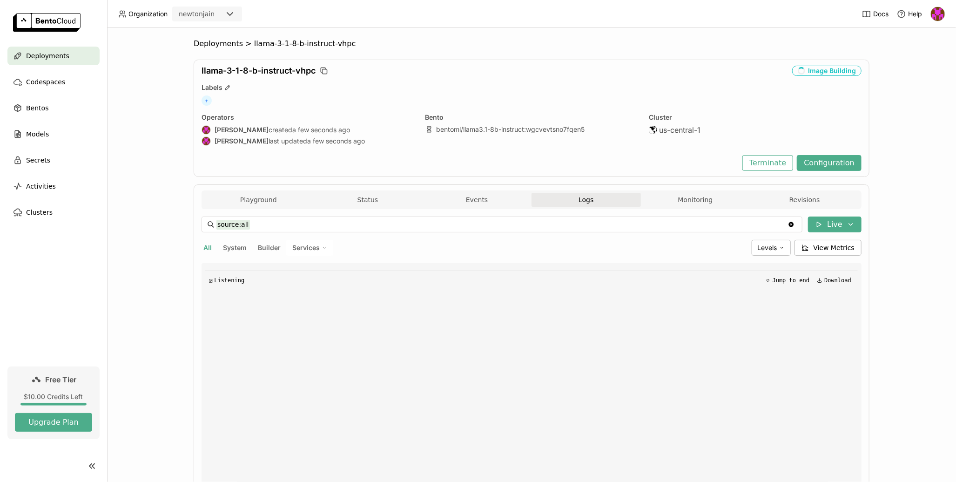
scroll to position [99, 0]
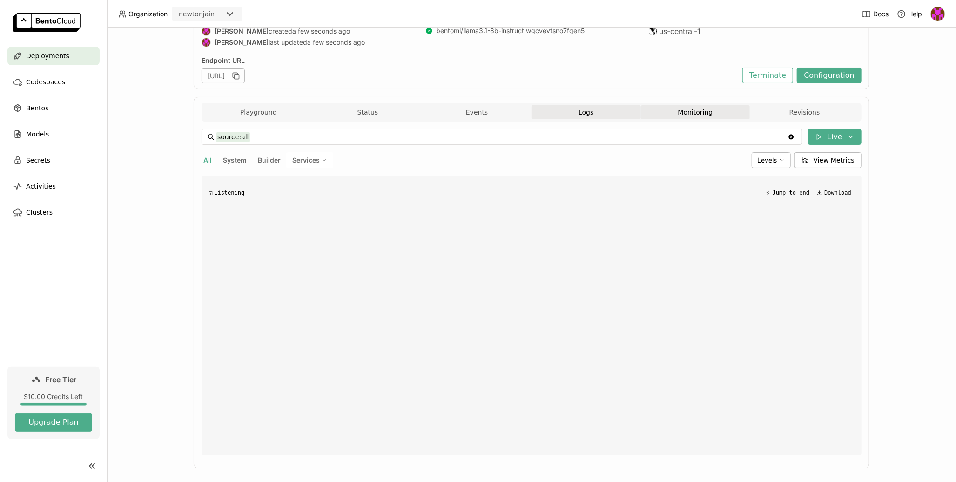
click at [713, 114] on button "Monitoring" at bounding box center [695, 112] width 109 height 14
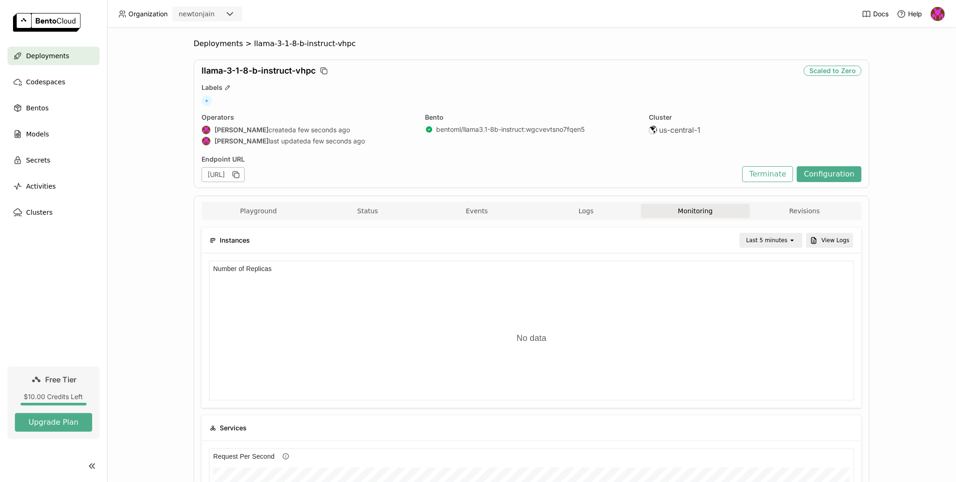
drag, startPoint x: 823, startPoint y: 214, endPoint x: 830, endPoint y: 217, distance: 7.7
click at [823, 214] on button "Revisions" at bounding box center [804, 211] width 109 height 14
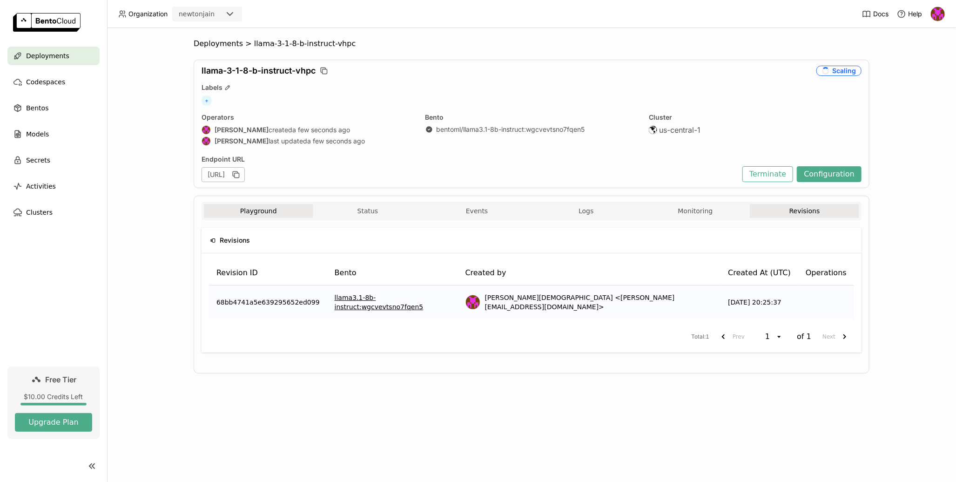
click at [267, 209] on button "Playground" at bounding box center [258, 211] width 109 height 14
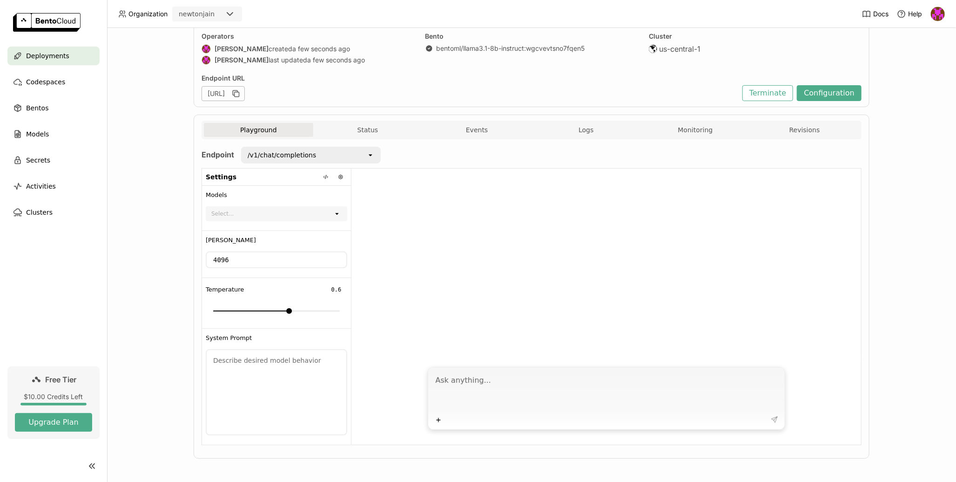
click at [356, 154] on div "/v1/chat/completions" at bounding box center [304, 155] width 125 height 15
click at [162, 170] on div "Deployments > llama-3-1-8-b-instruct-vhpc llama-3-1-8-b-instruct-vhpc Scaling L…" at bounding box center [531, 255] width 849 height 454
click at [307, 206] on div "Select... open" at bounding box center [277, 213] width 142 height 15
click at [335, 215] on icon "open" at bounding box center [336, 213] width 7 height 7
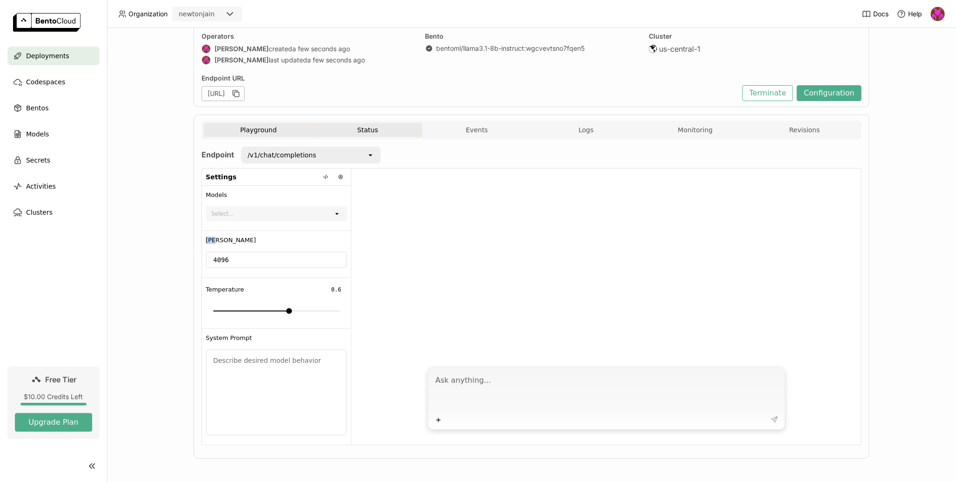
click at [367, 129] on button "Status" at bounding box center [367, 130] width 109 height 14
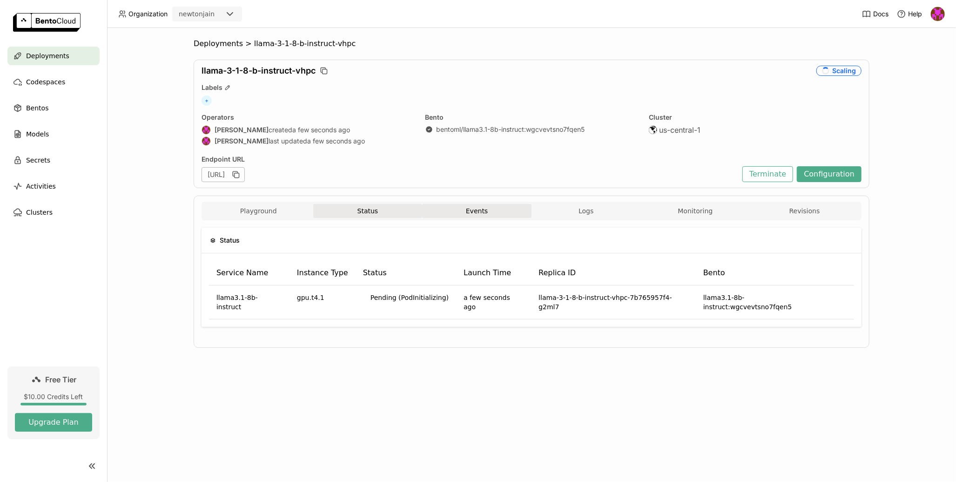
click at [488, 214] on button "Events" at bounding box center [476, 211] width 109 height 14
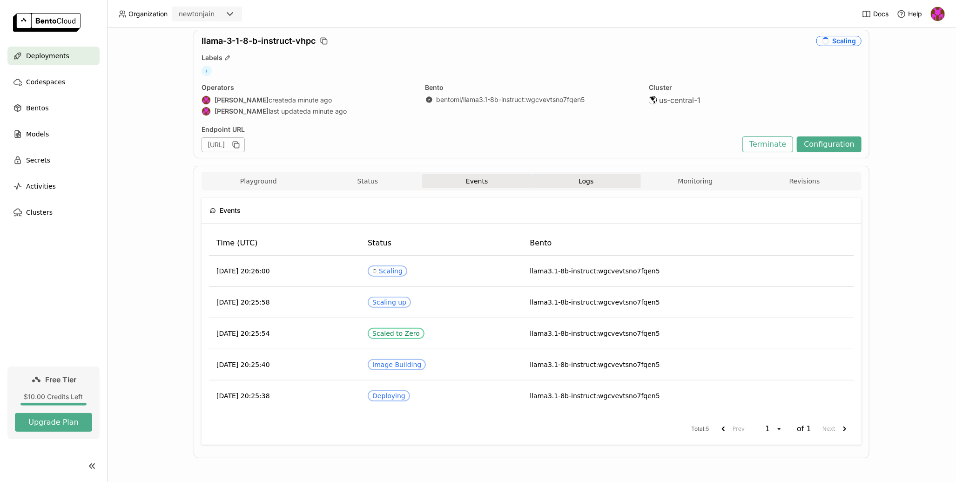
click at [597, 182] on button "Logs" at bounding box center [586, 181] width 109 height 14
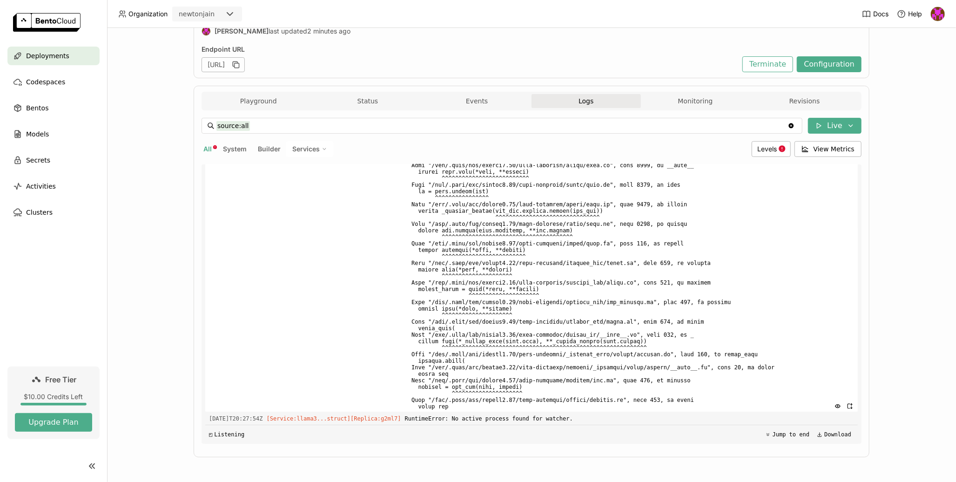
scroll to position [110, 0]
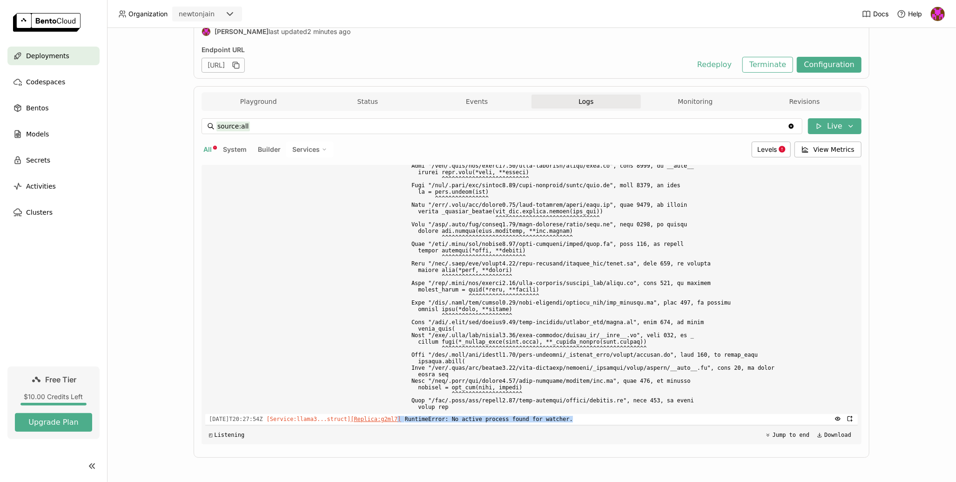
drag, startPoint x: 587, startPoint y: 421, endPoint x: 409, endPoint y: 418, distance: 177.4
click at [409, 418] on div "[DATE]T20:27:54Z [Service:llama3...struct] [Replica: g2ml7 ] RuntimeError: No a…" at bounding box center [531, 419] width 653 height 10
click at [455, 137] on div "source:all source:all Clear value Live All System Builder Services Levels View …" at bounding box center [532, 281] width 660 height 326
click at [488, 103] on button "Events" at bounding box center [476, 102] width 109 height 14
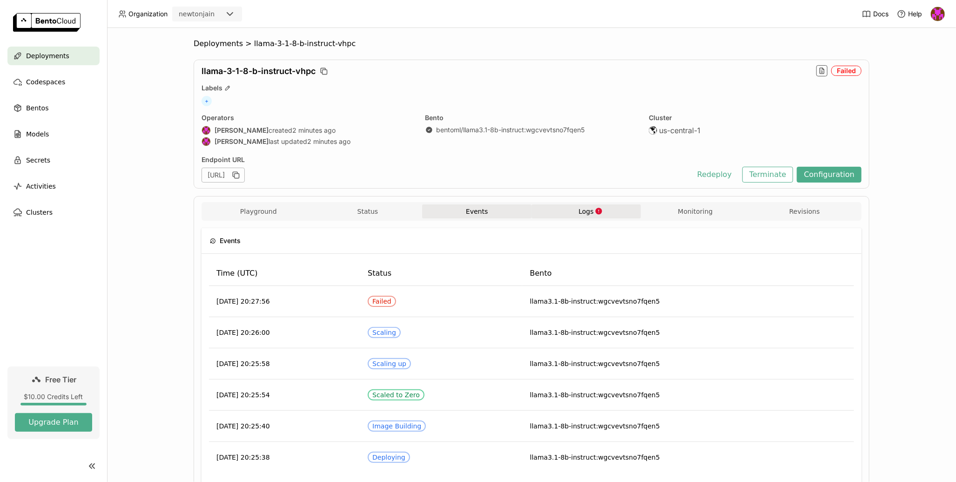
click at [602, 214] on button "Logs" at bounding box center [586, 211] width 109 height 14
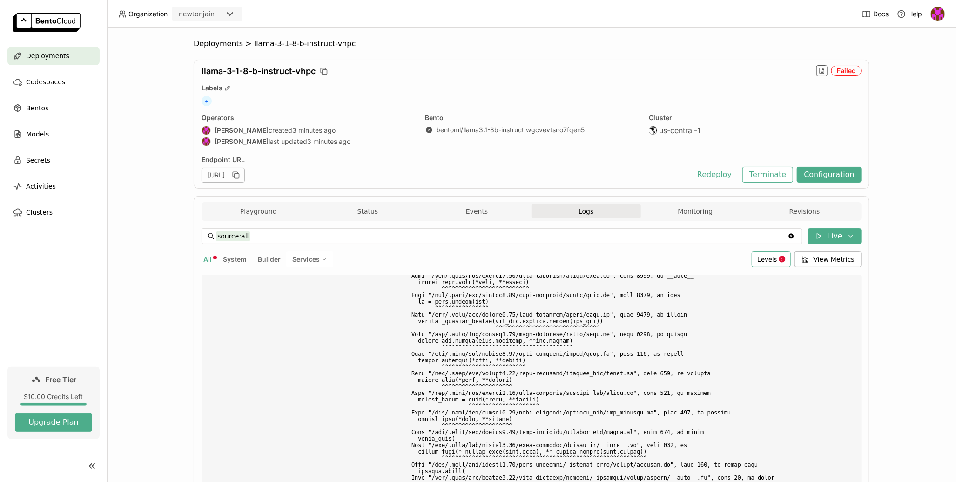
click at [765, 257] on span "Levels" at bounding box center [768, 259] width 20 height 8
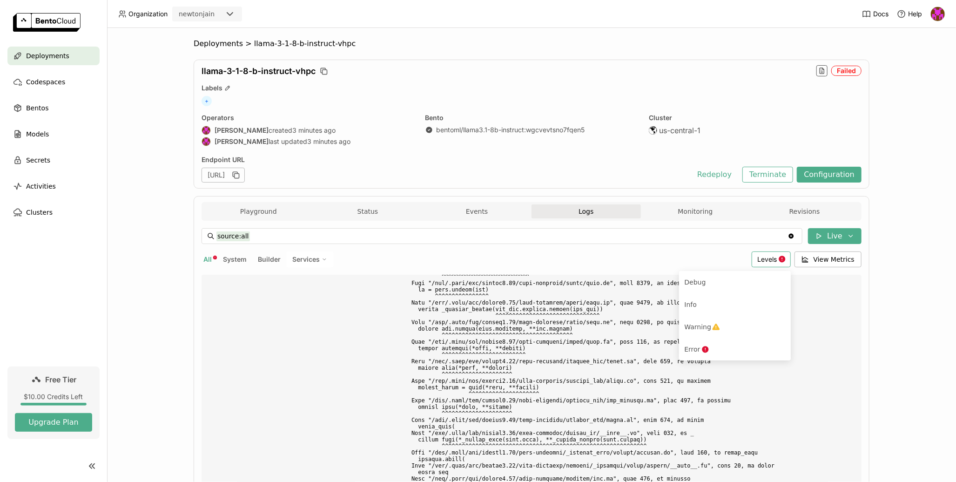
scroll to position [2027, 0]
click at [721, 344] on div "Error" at bounding box center [735, 349] width 101 height 11
type input "source:all level:error"
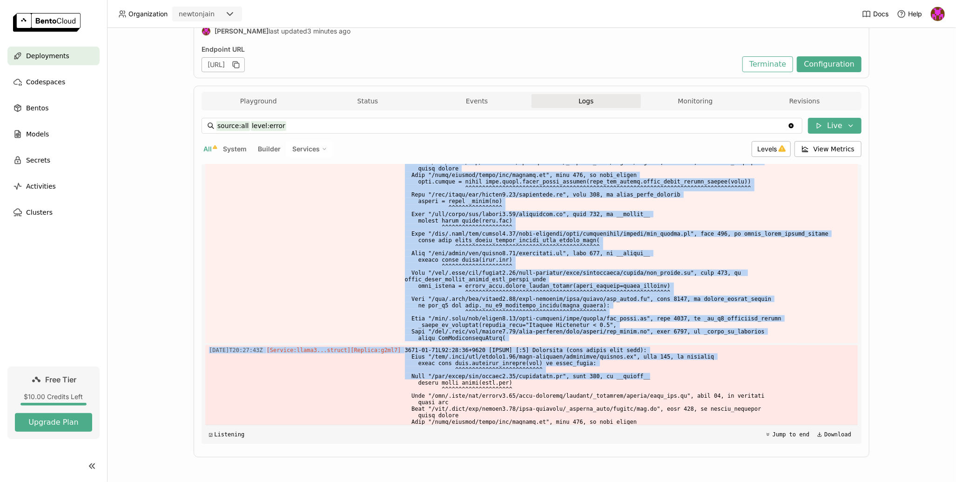
scroll to position [821, 0]
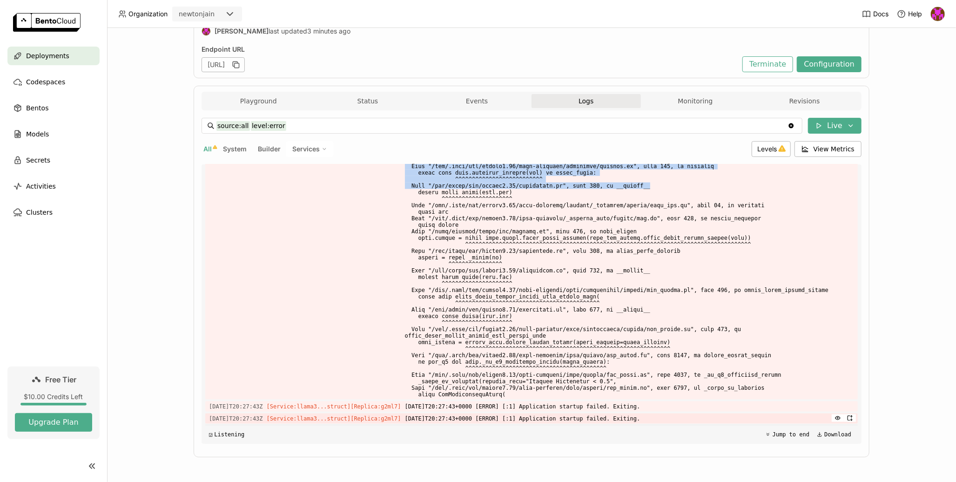
drag, startPoint x: 208, startPoint y: 187, endPoint x: 701, endPoint y: 423, distance: 546.9
click at [701, 423] on div "Load older logs [DATE]T20:27:00Z [Service:llama3...struct] [Replica: g2ml7 ] [D…" at bounding box center [531, 303] width 653 height 279
copy div "[DATE]T20:27:00Z [Service:llama3...struct] [Replica: g2ml7 ] [DATE]T20:27:00+00…"
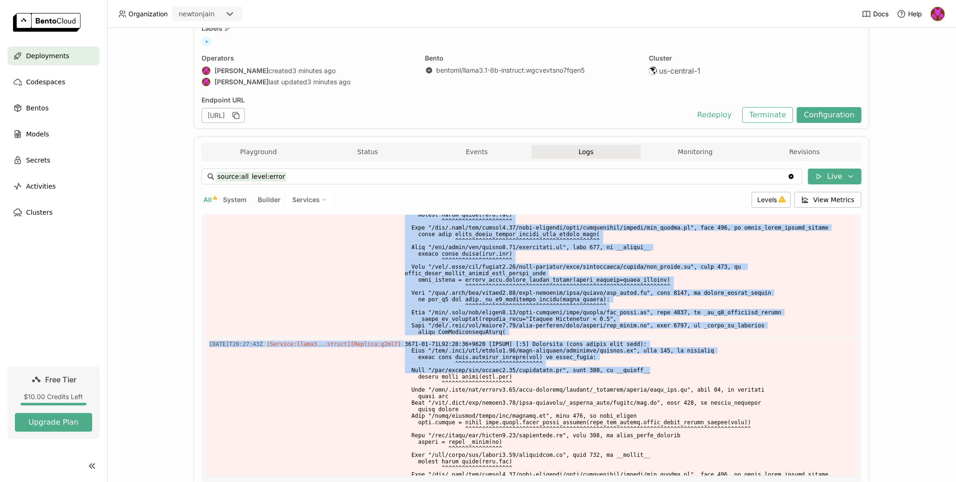
scroll to position [0, 0]
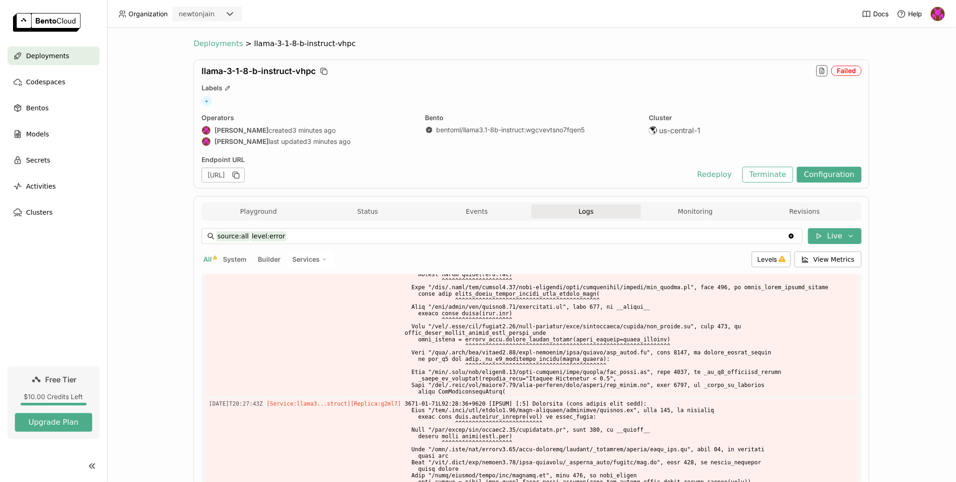
click at [216, 41] on span "Deployments" at bounding box center [218, 43] width 49 height 9
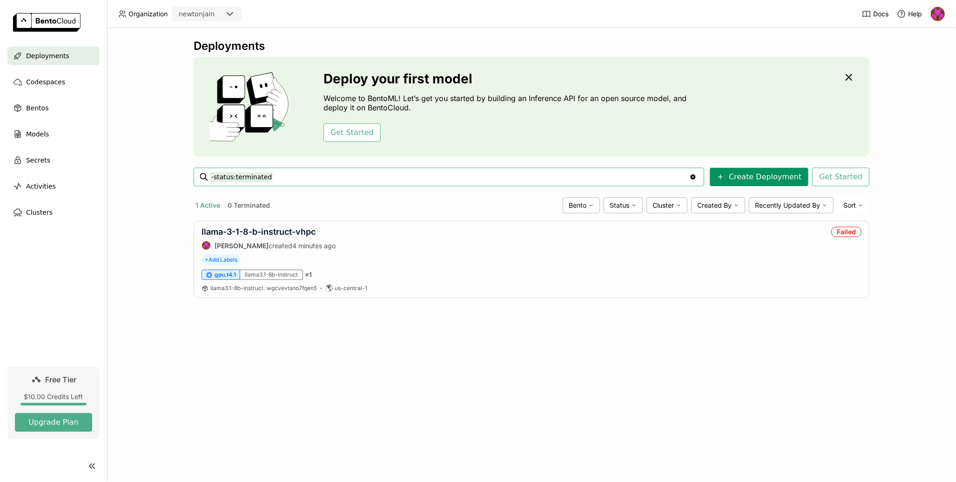
click at [739, 174] on button "Create Deployment" at bounding box center [759, 177] width 99 height 19
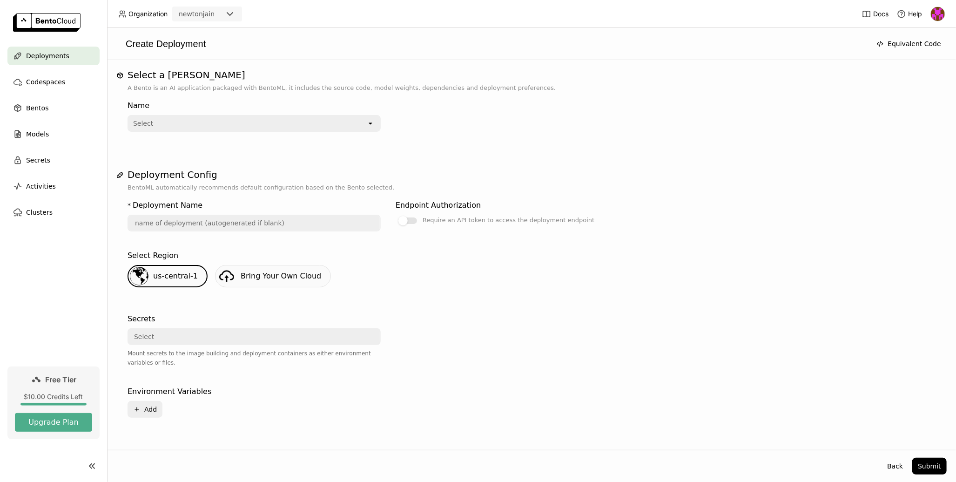
scroll to position [20, 0]
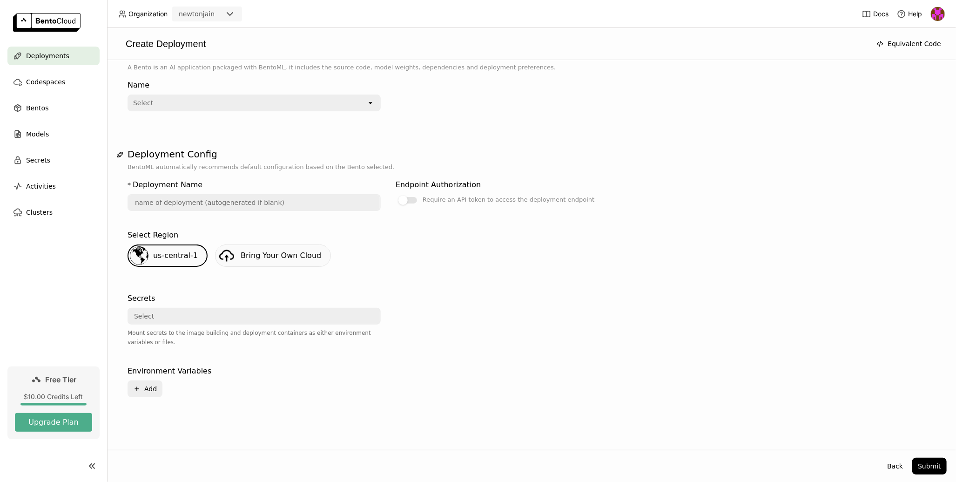
click at [225, 105] on div "Select" at bounding box center [248, 102] width 238 height 15
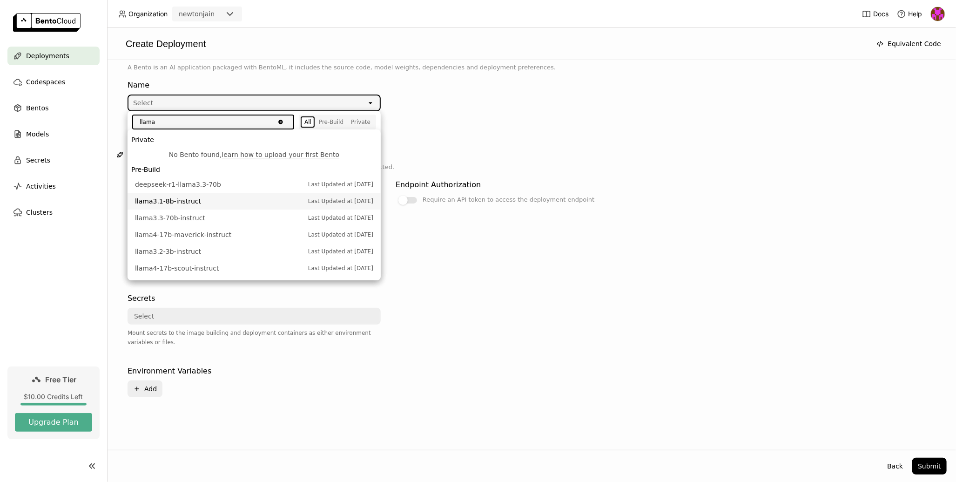
type input "llama"
click at [227, 206] on li "llama3.1-8b-instruct Last Updated at [DATE]" at bounding box center [254, 201] width 253 height 17
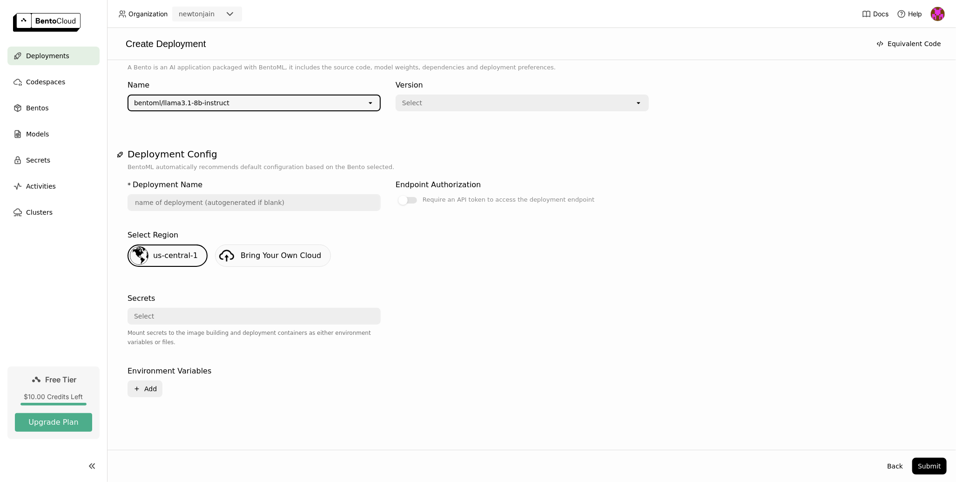
type input "llama-3-1-8-b-instruct-2smz"
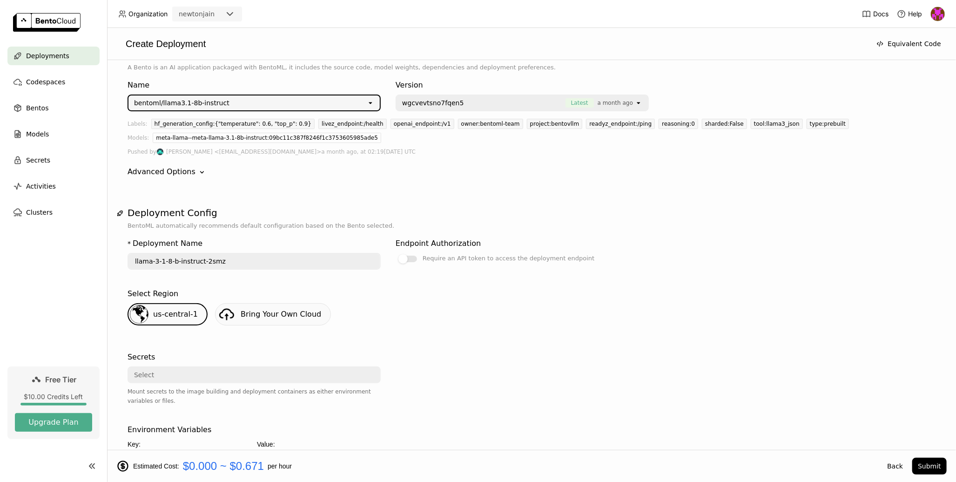
click at [222, 19] on div "newtonjain" at bounding box center [198, 13] width 51 height 13
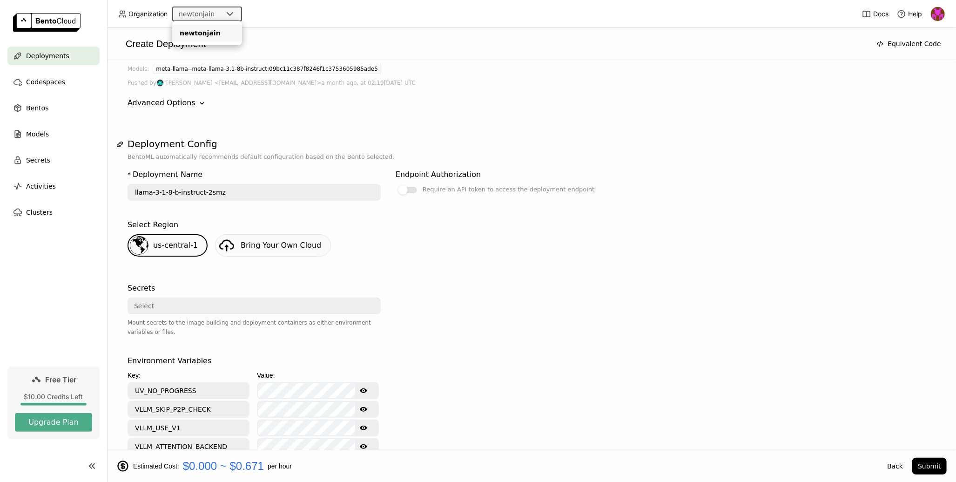
click at [448, 326] on div at bounding box center [522, 315] width 253 height 73
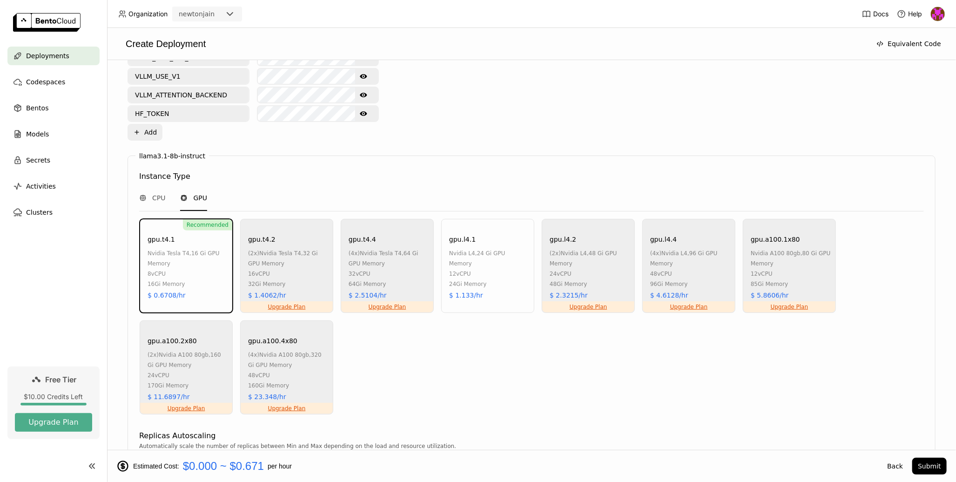
scroll to position [442, 0]
click at [798, 257] on div "nvidia a100 80gb , 80 Gi GPU Memory" at bounding box center [791, 257] width 80 height 20
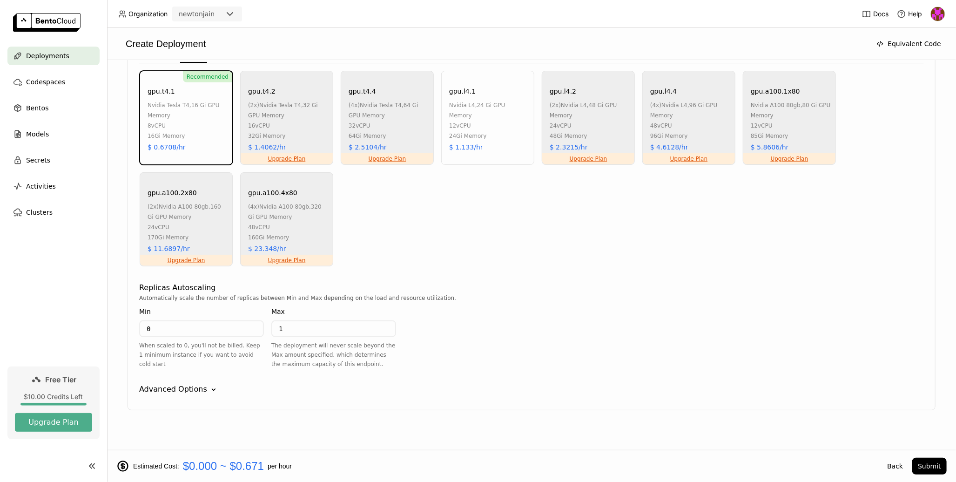
scroll to position [590, 0]
click at [174, 382] on div "Advanced Options" at bounding box center [173, 387] width 68 height 11
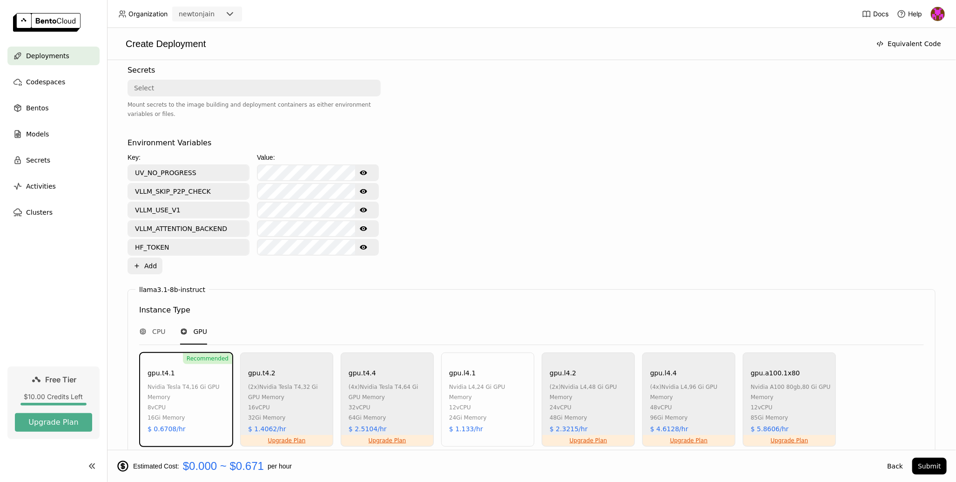
scroll to position [0, 0]
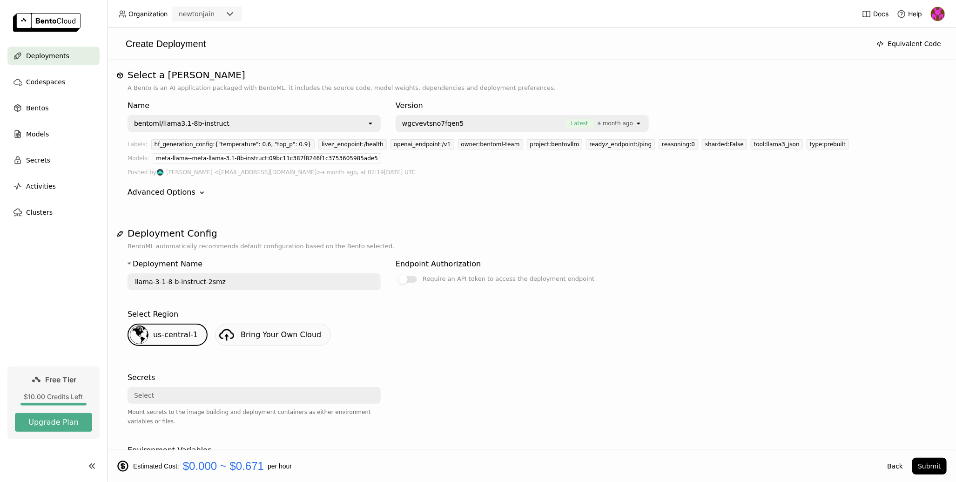
click at [236, 21] on header "Organization newtonjain Docs Help" at bounding box center [478, 14] width 956 height 28
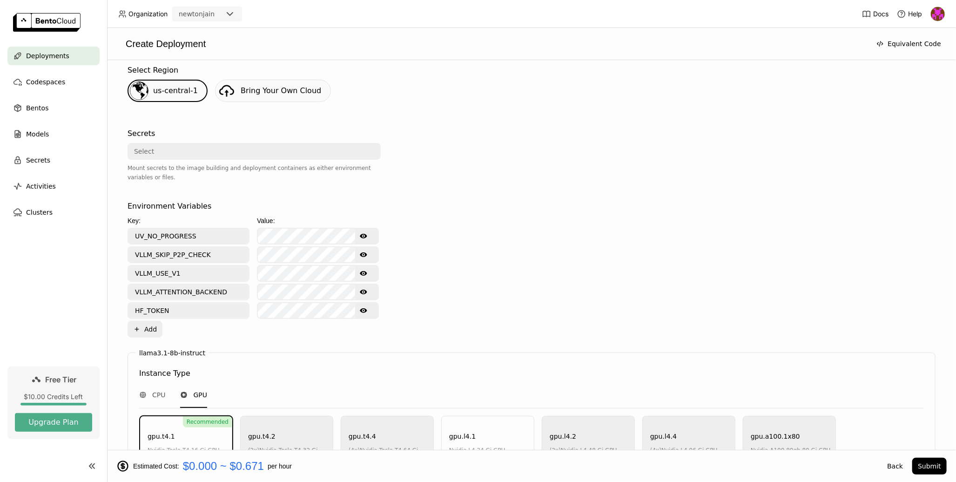
scroll to position [493, 0]
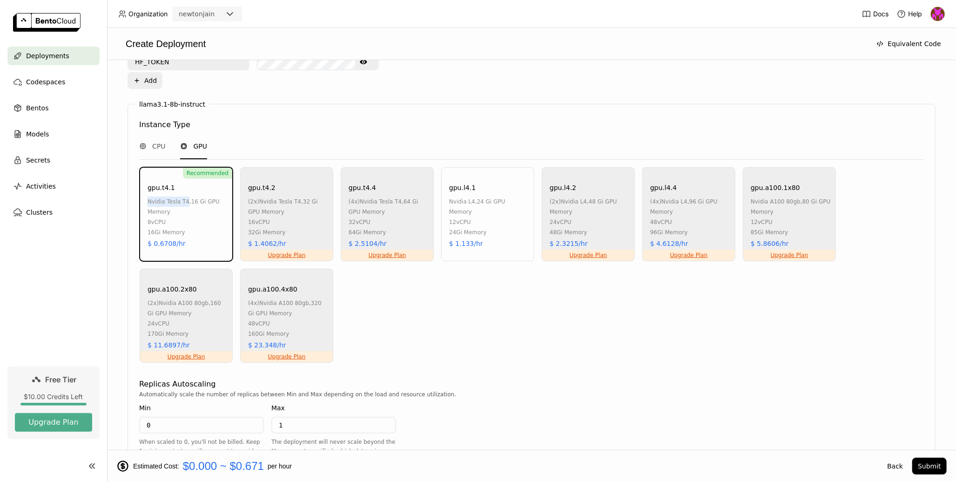
drag, startPoint x: 187, startPoint y: 200, endPoint x: 140, endPoint y: 197, distance: 46.6
click at [145, 197] on div "Recommended gpu.t4.1 nvidia tesla t4 , 16 Gi GPU Memory 8 vCPU 16Gi Memory $ 0.…" at bounding box center [186, 214] width 93 height 94
click at [140, 197] on div "Recommended gpu.t4.1 nvidia tesla t4 , 16 Gi GPU Memory 8 vCPU 16Gi Memory $ 0.…" at bounding box center [186, 214] width 93 height 94
drag, startPoint x: 156, startPoint y: 200, endPoint x: 188, endPoint y: 200, distance: 32.1
click at [188, 200] on div "Recommended gpu.t4.1 nvidia tesla t4 , 16 Gi GPU Memory 8 vCPU 16Gi Memory $ 0.…" at bounding box center [186, 214] width 93 height 94
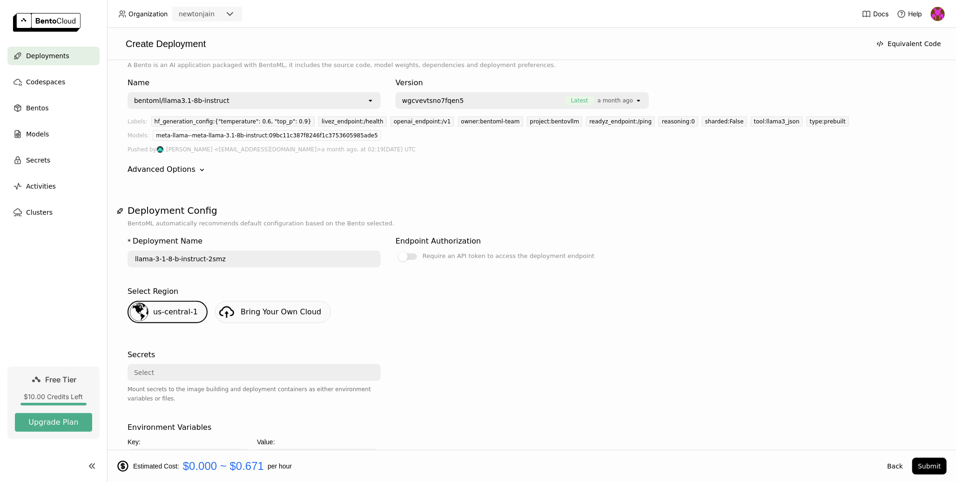
scroll to position [0, 0]
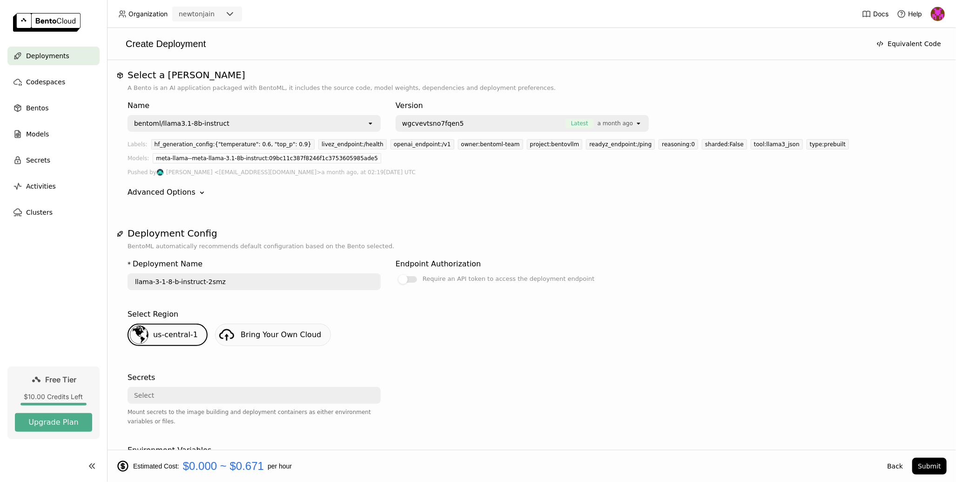
click at [194, 14] on div "newtonjain" at bounding box center [197, 13] width 36 height 9
click at [47, 265] on nav "Deployments Codespaces Bentos Models Secrets Activities Clusters" at bounding box center [53, 207] width 107 height 320
click at [62, 55] on span "Deployments" at bounding box center [47, 55] width 43 height 11
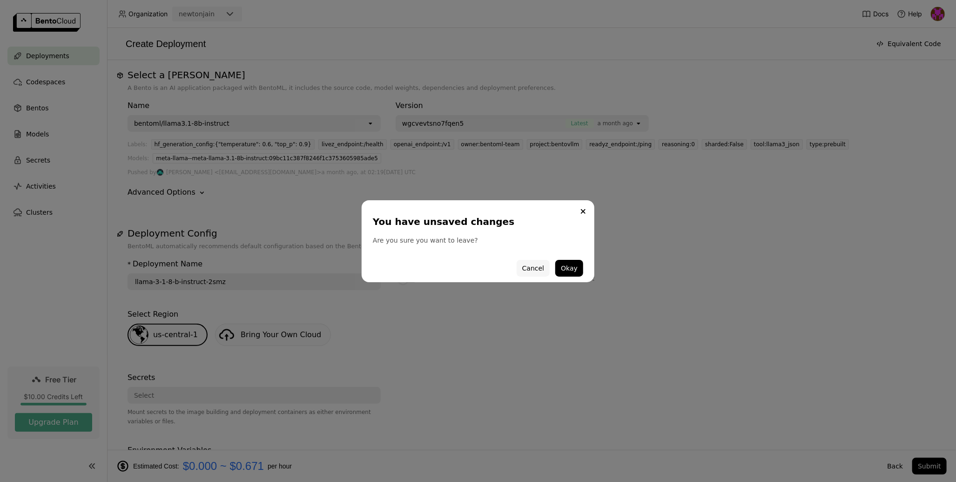
click at [537, 273] on button "Cancel" at bounding box center [533, 268] width 33 height 17
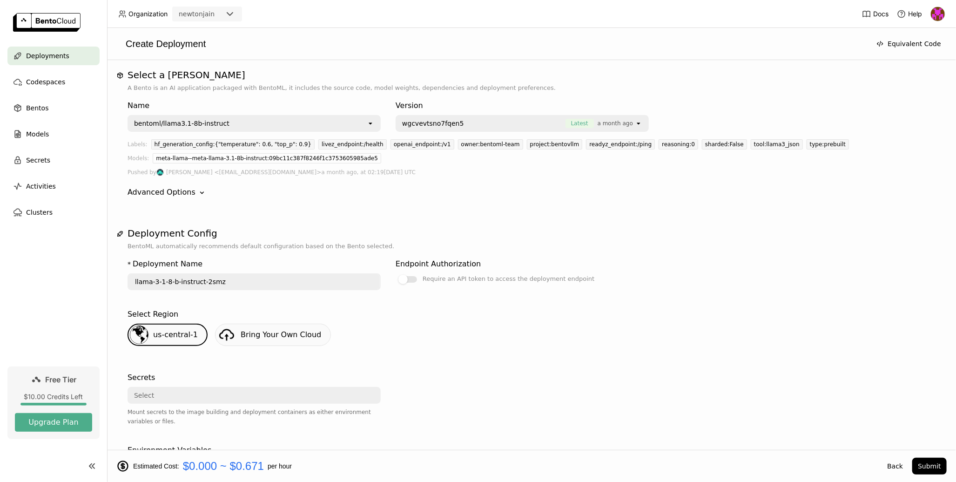
click at [54, 62] on div "Deployments" at bounding box center [53, 56] width 92 height 19
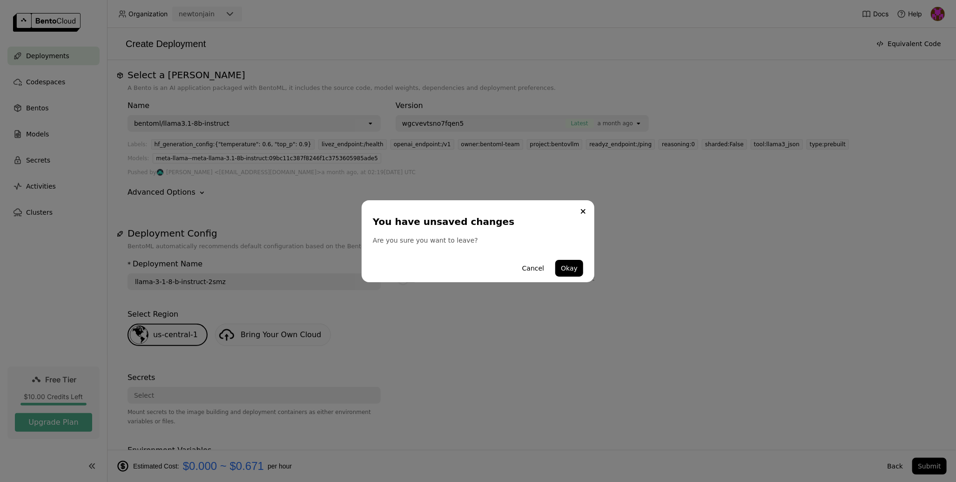
click at [589, 271] on div "You have unsaved changes Are you sure you want to leave? Cancel Okay" at bounding box center [478, 241] width 233 height 82
click at [581, 269] on button "Okay" at bounding box center [570, 268] width 28 height 17
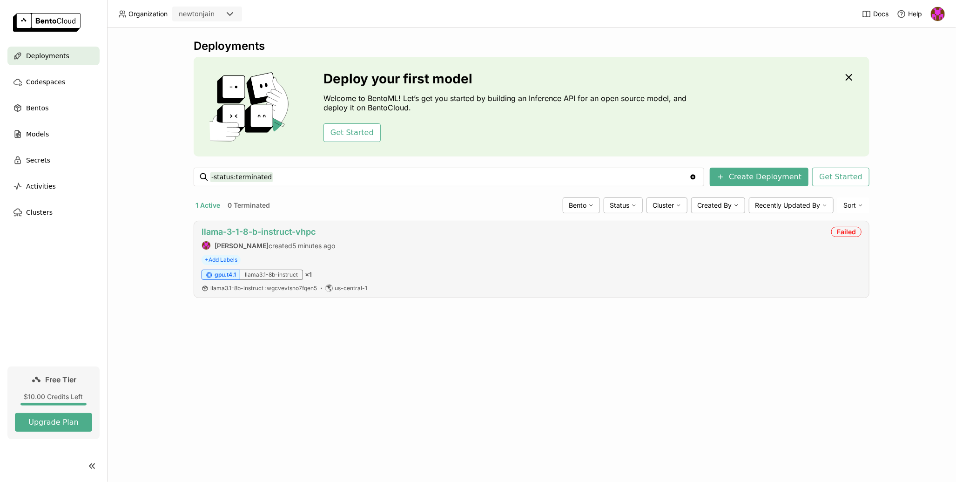
click at [277, 233] on link "llama-3-1-8-b-instruct-vhpc" at bounding box center [259, 232] width 114 height 10
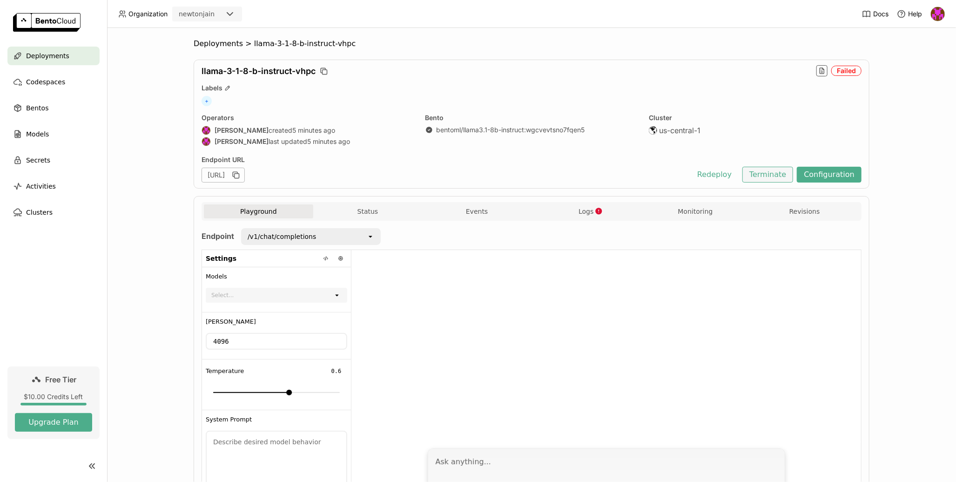
click at [779, 179] on button "Terminate" at bounding box center [768, 175] width 51 height 16
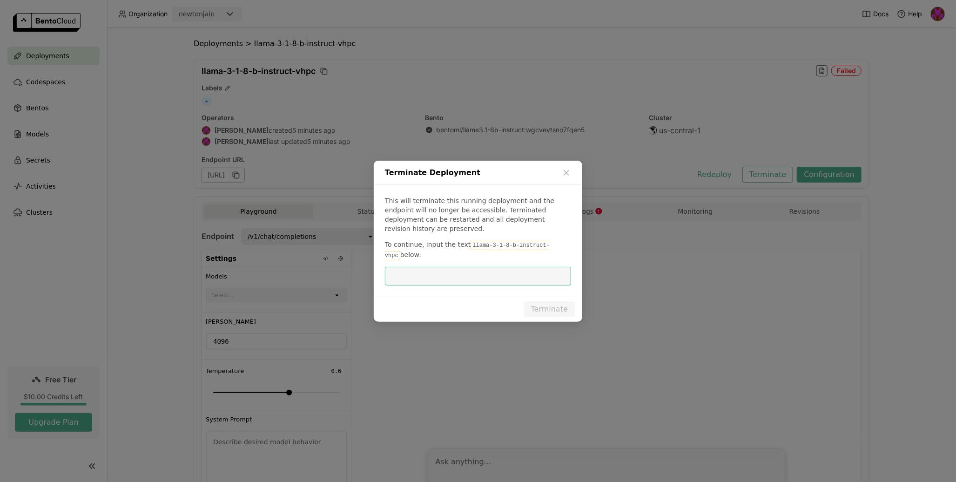
click at [488, 271] on input "dialog" at bounding box center [478, 276] width 175 height 18
drag, startPoint x: 468, startPoint y: 242, endPoint x: 557, endPoint y: 241, distance: 89.9
click at [550, 241] on code "llama-3-1-8-b-instruct-vhpc" at bounding box center [467, 251] width 165 height 20
copy code "llama-3-1-8-b-instruct-vhpc"
click at [413, 276] on input "dialog" at bounding box center [478, 276] width 175 height 18
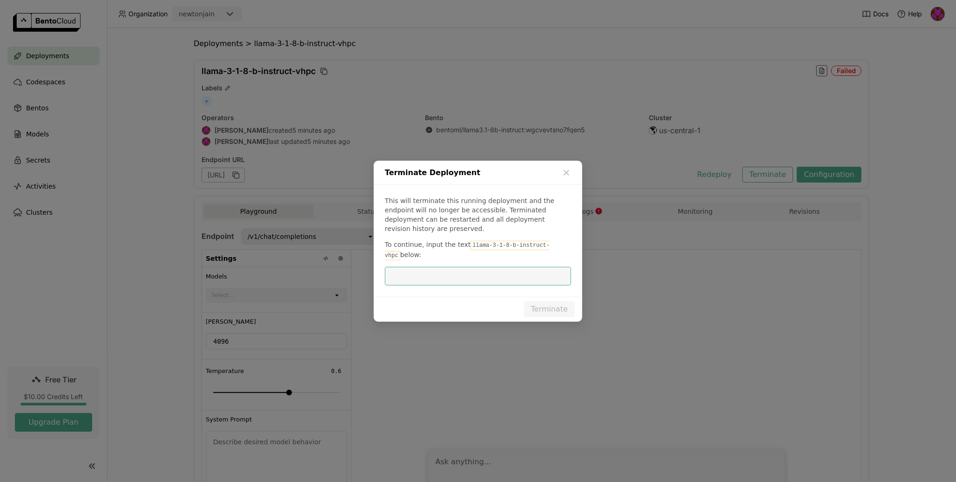
paste input "llama-3-1-8-b-instruct-vhpc"
type input "llama-3-1-8-b-instruct-vhpc"
click at [557, 301] on button "Terminate" at bounding box center [549, 309] width 51 height 16
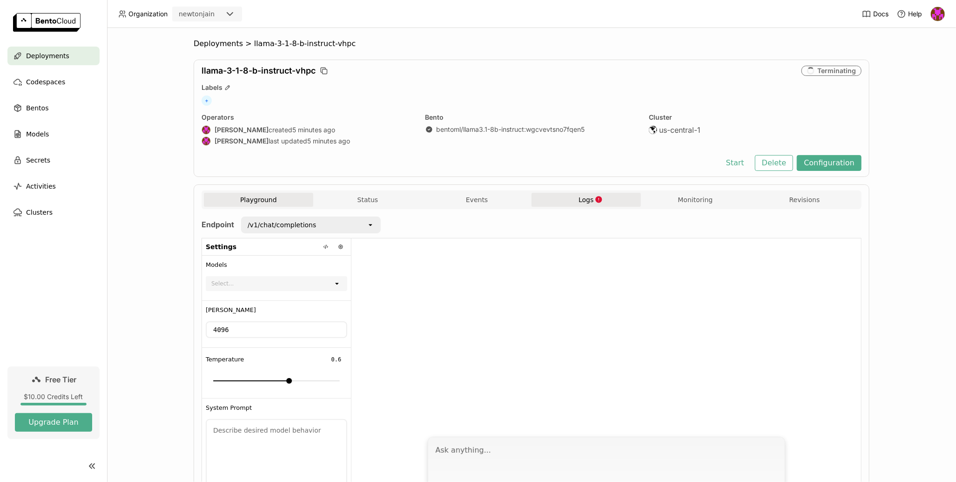
click at [603, 197] on button "Logs" at bounding box center [586, 200] width 109 height 14
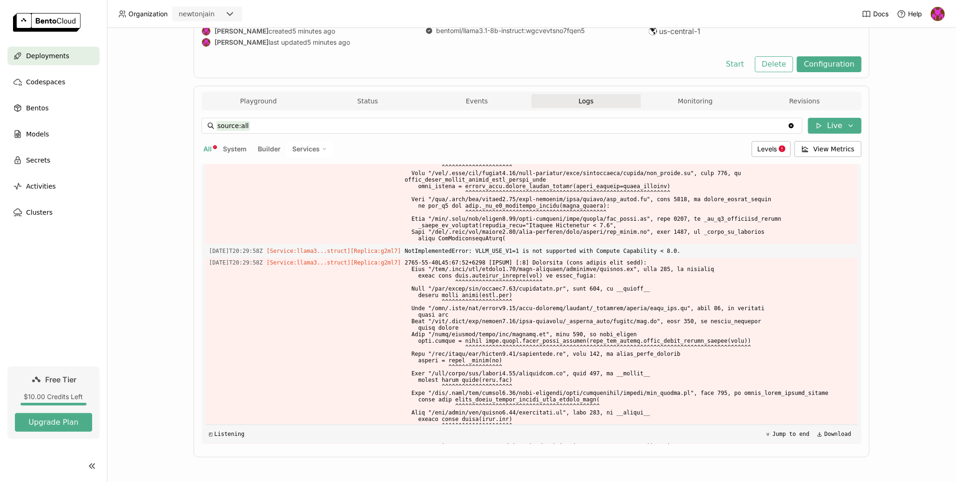
scroll to position [3286, 0]
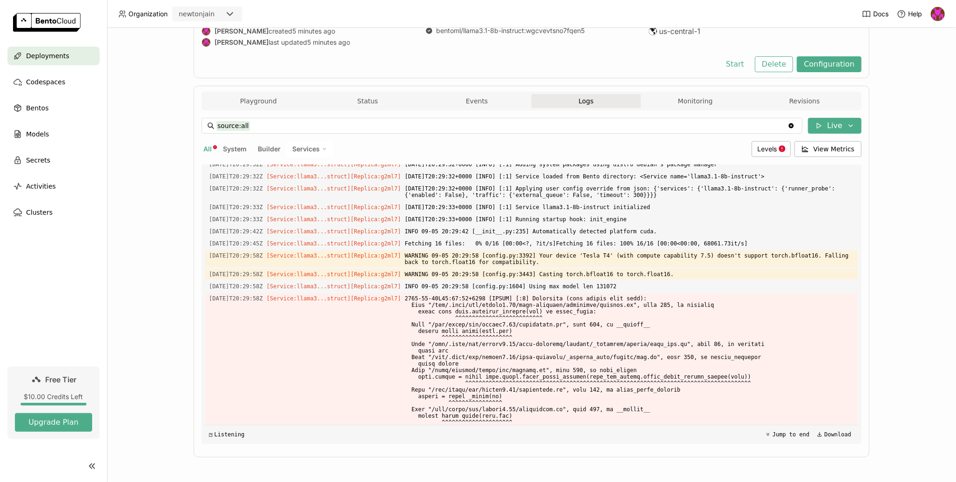
click at [207, 18] on div "newtonjain" at bounding box center [197, 13] width 36 height 9
click at [942, 15] on img at bounding box center [938, 14] width 14 height 14
click at [934, 91] on div "Logout" at bounding box center [919, 87] width 54 height 13
